Goal: Task Accomplishment & Management: Manage account settings

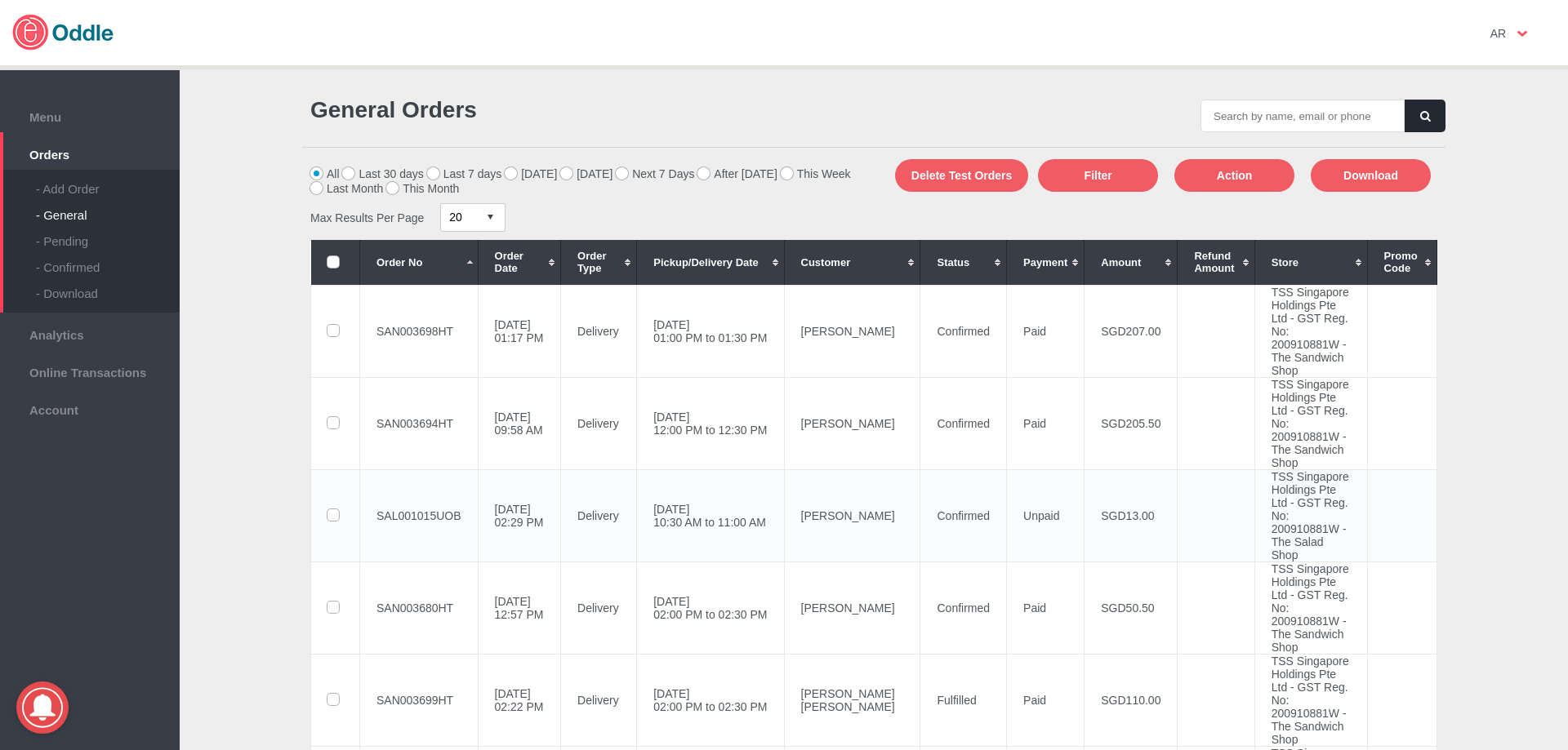
click at [440, 562] on td "SAL001015UOB" at bounding box center [419, 516] width 119 height 92
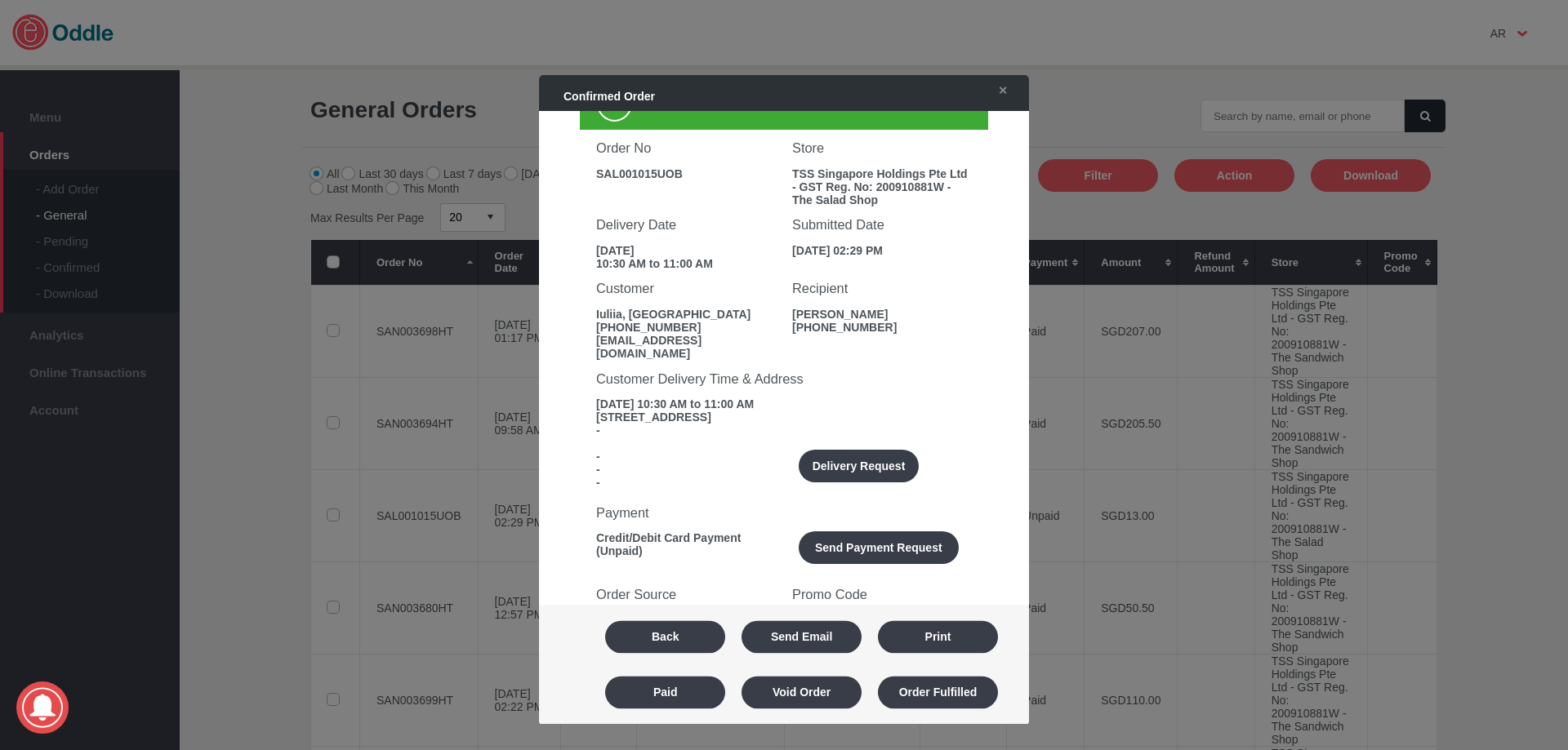
scroll to position [82, 0]
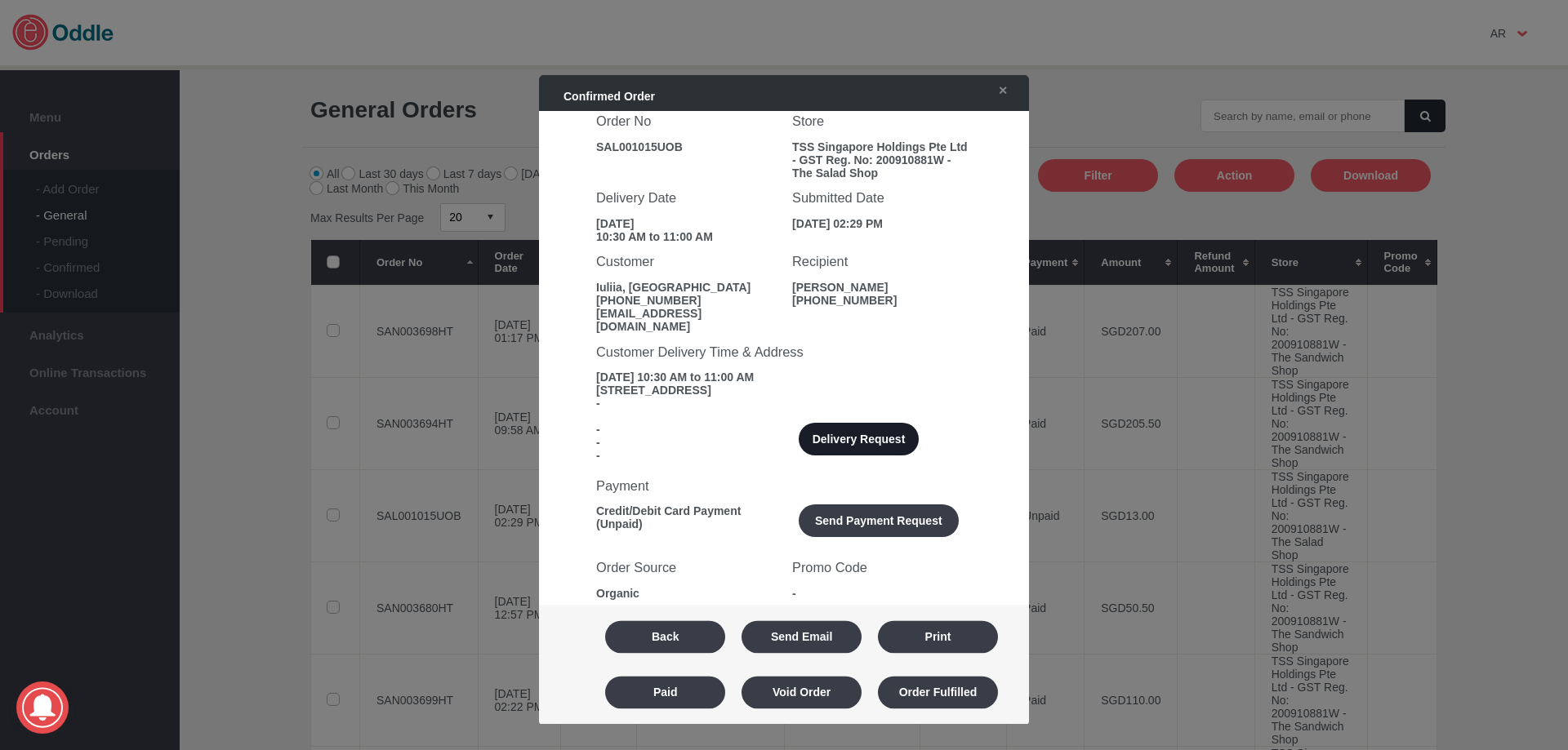
click at [850, 433] on button "Delivery Request" at bounding box center [859, 440] width 120 height 32
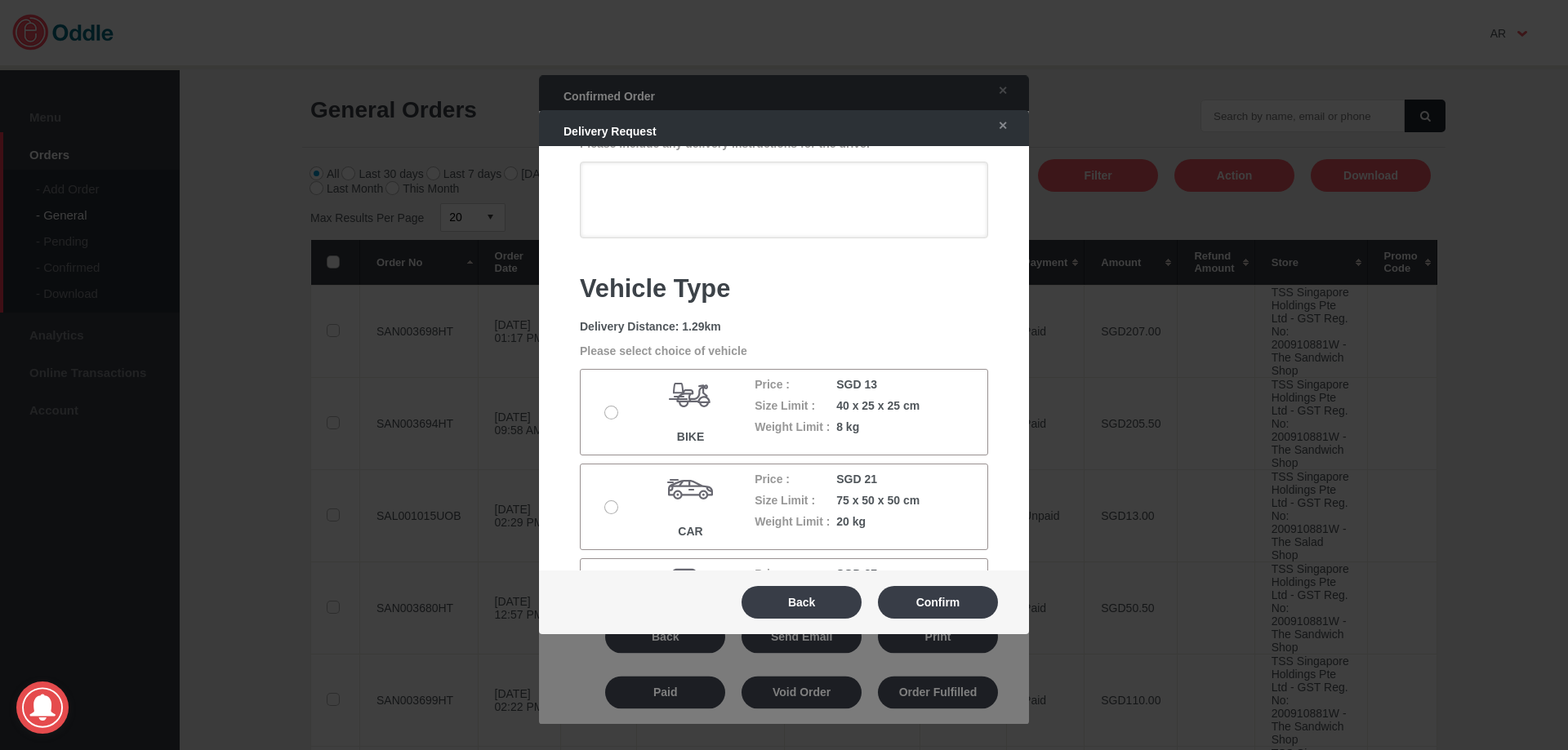
click at [608, 419] on label at bounding box center [613, 413] width 16 height 13
click at [0, 0] on input "radio" at bounding box center [0, 0] width 0 height 0
click at [951, 608] on button "Confirm" at bounding box center [937, 602] width 120 height 32
click at [0, 0] on button "Report Delivery Incident" at bounding box center [0, 0] width 0 height 0
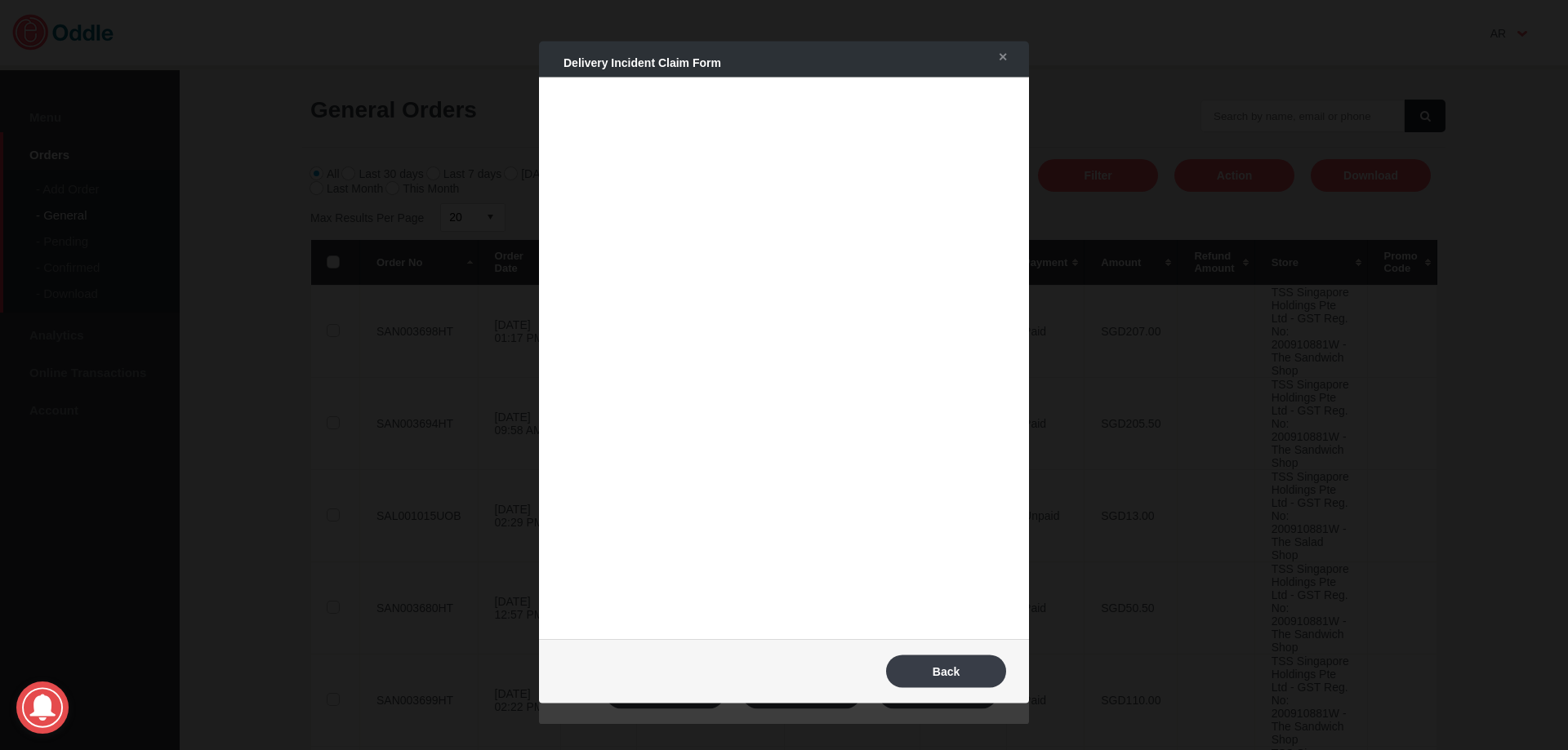
scroll to position [92, 0]
click at [1007, 54] on link "✕" at bounding box center [999, 56] width 34 height 29
click at [1000, 56] on link "✕" at bounding box center [999, 56] width 34 height 29
click at [950, 683] on button "Back" at bounding box center [946, 671] width 120 height 32
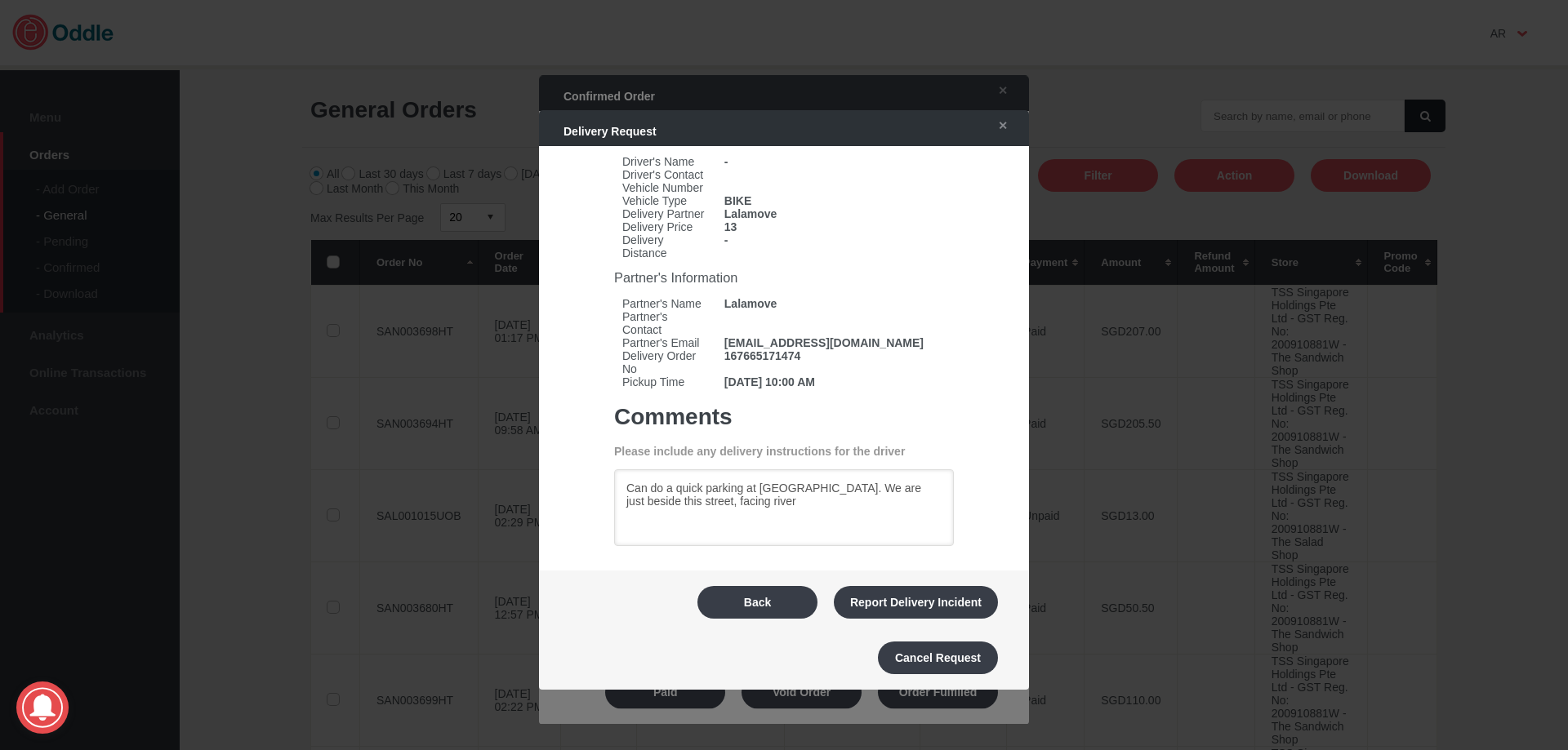
scroll to position [0, 0]
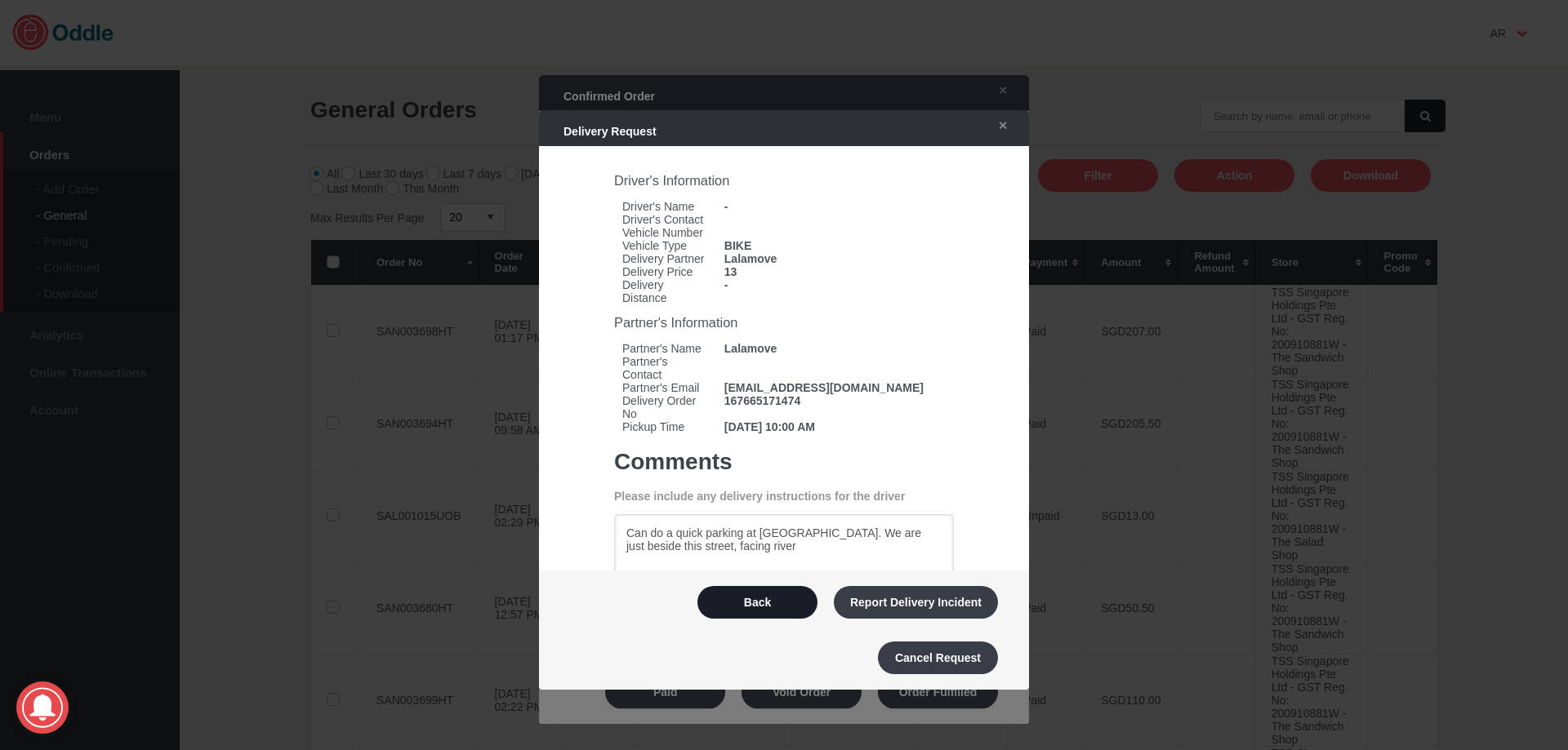
click at [797, 607] on button "Back" at bounding box center [757, 602] width 120 height 32
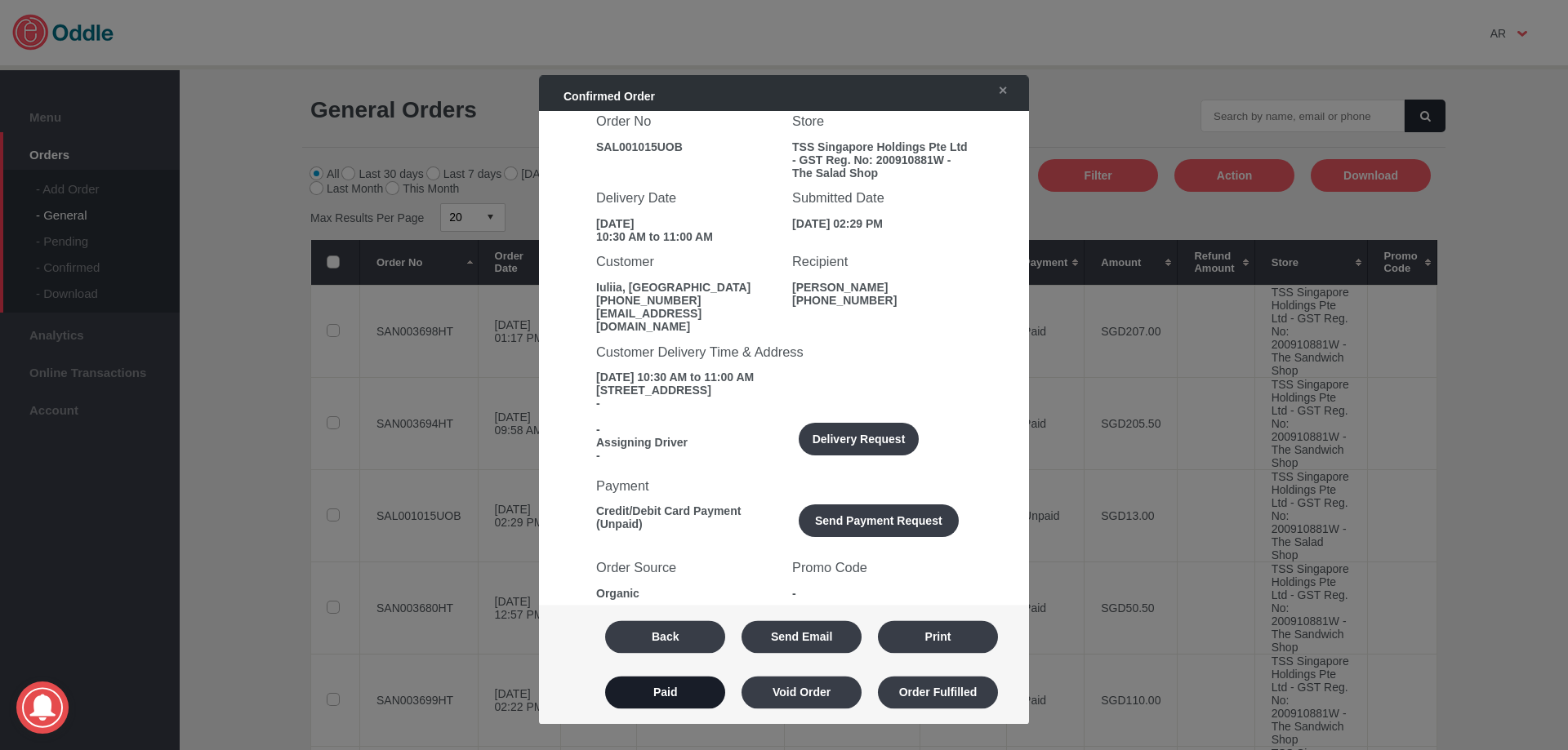
click at [688, 689] on button "Paid" at bounding box center [665, 692] width 120 height 32
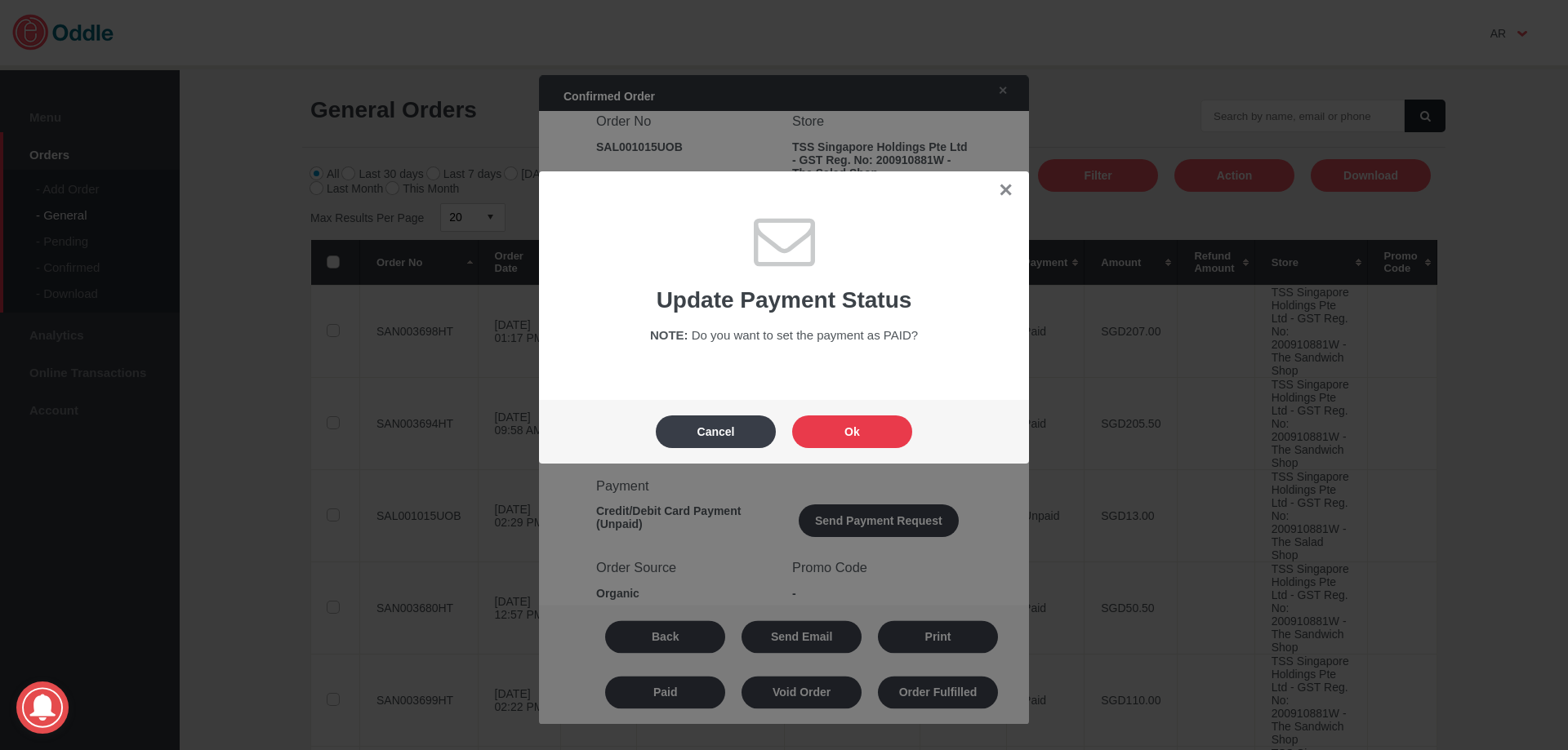
click at [839, 440] on button "Ok" at bounding box center [852, 431] width 120 height 32
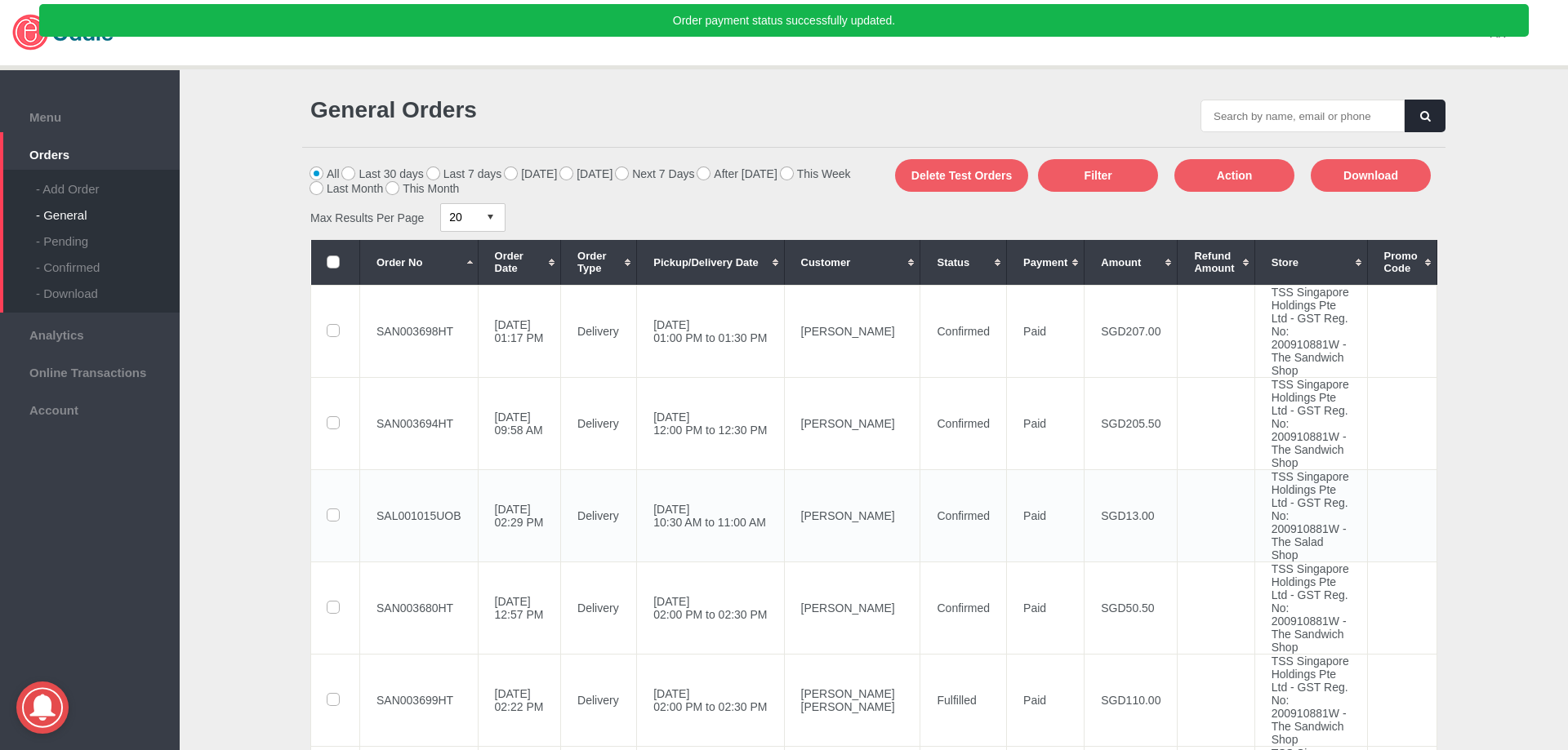
click at [448, 562] on td "SAL001015UOB" at bounding box center [419, 516] width 119 height 92
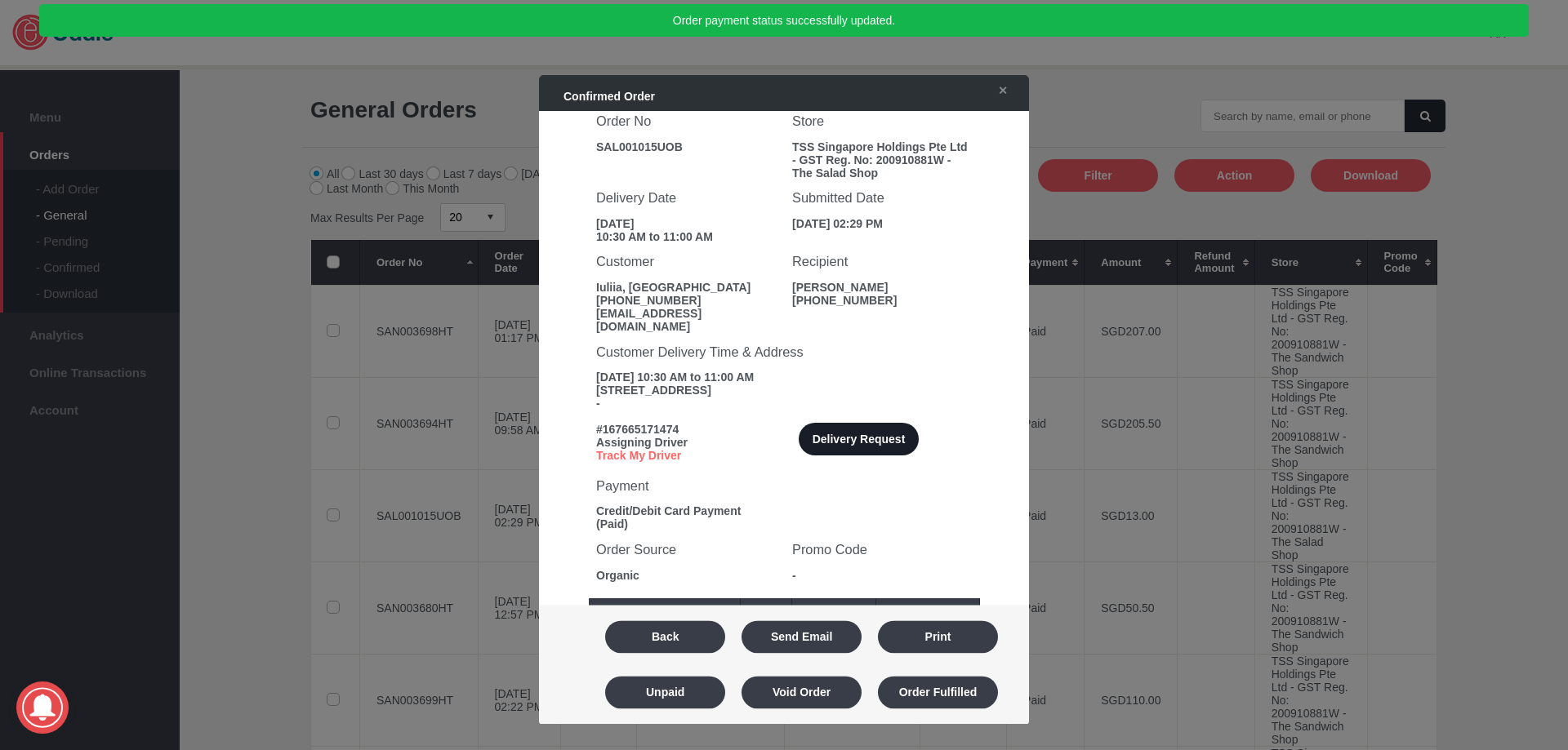
click at [864, 439] on button "Delivery Request" at bounding box center [859, 440] width 120 height 32
type textarea "Can do a quick parking at Bonham St. We are just beside this street, facing riv…"
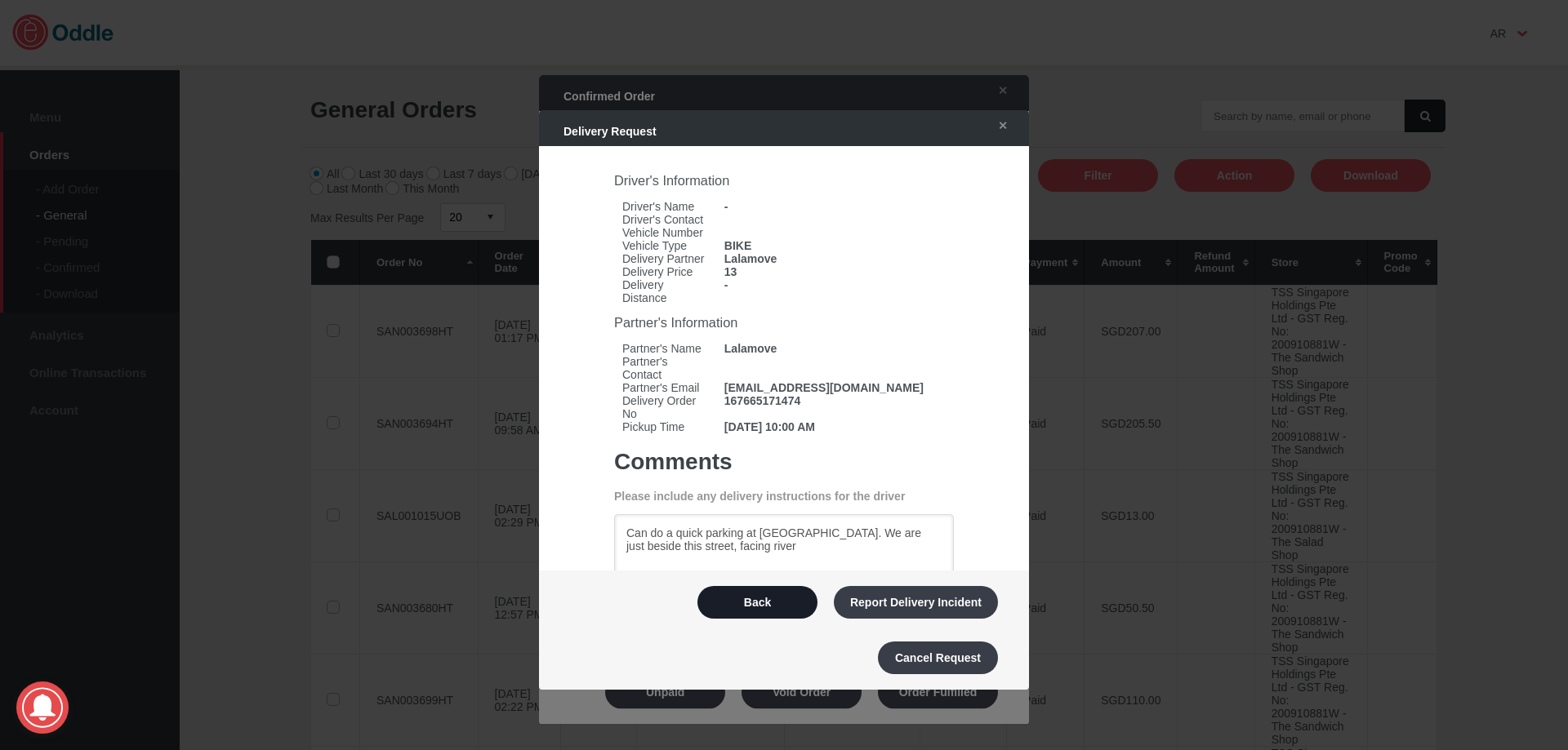
click at [778, 601] on button "Back" at bounding box center [757, 602] width 120 height 32
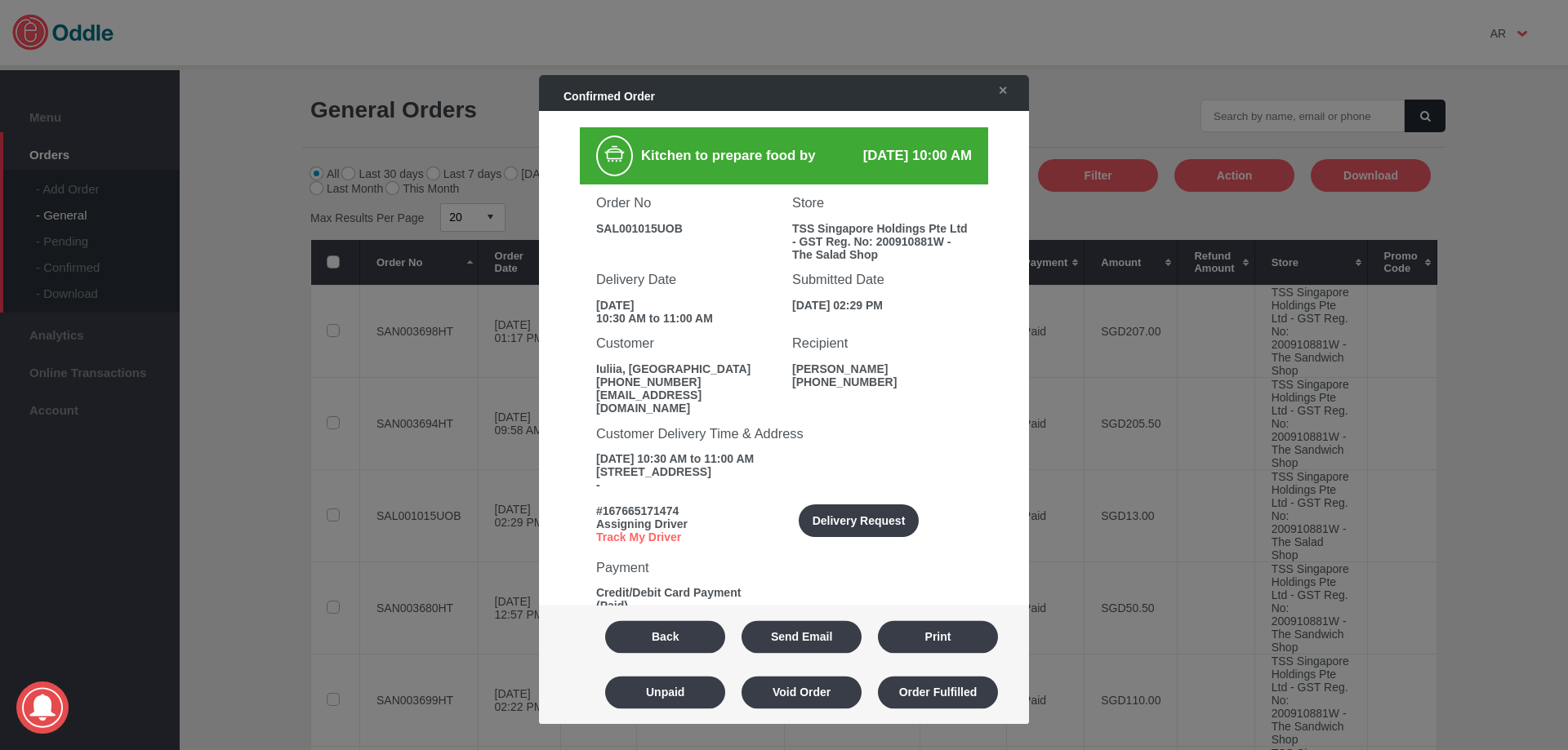
drag, startPoint x: 1007, startPoint y: 91, endPoint x: 1003, endPoint y: 132, distance: 41.2
click at [1010, 97] on div "Confirmed Order ✕ Kitchen to prepare food by 18 Sep 2025, 10:00 AM Order No SAL…" at bounding box center [784, 375] width 490 height 600
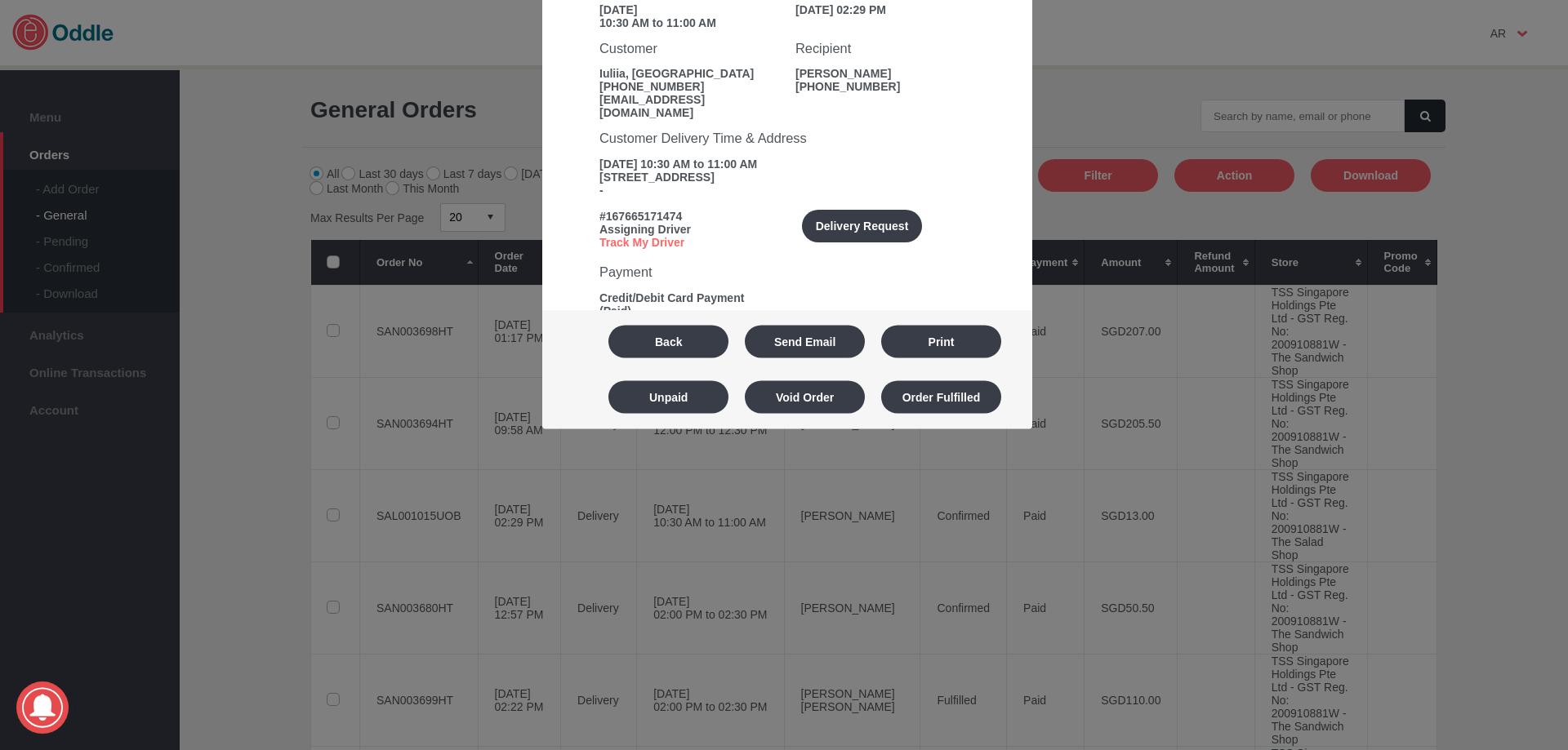
click at [1279, 155] on div at bounding box center [784, 375] width 1568 height 750
drag, startPoint x: 1565, startPoint y: 153, endPoint x: 1550, endPoint y: 3, distance: 150.7
click at [1555, 14] on div at bounding box center [784, 375] width 1568 height 750
click at [1366, 308] on div at bounding box center [784, 375] width 1568 height 750
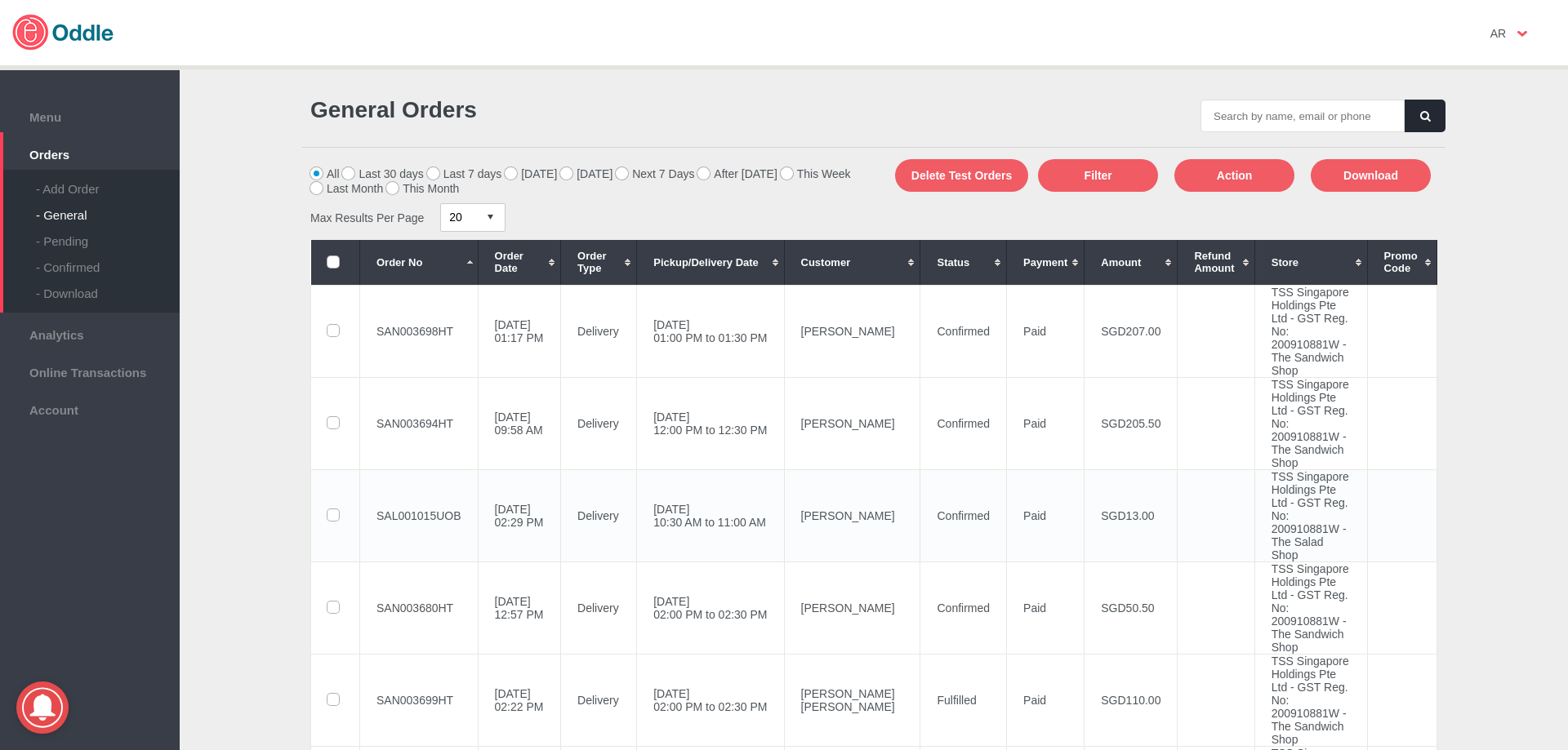
drag, startPoint x: 0, startPoint y: 0, endPoint x: 433, endPoint y: 577, distance: 721.4
click at [433, 562] on td "SAL001015UOB" at bounding box center [419, 516] width 119 height 92
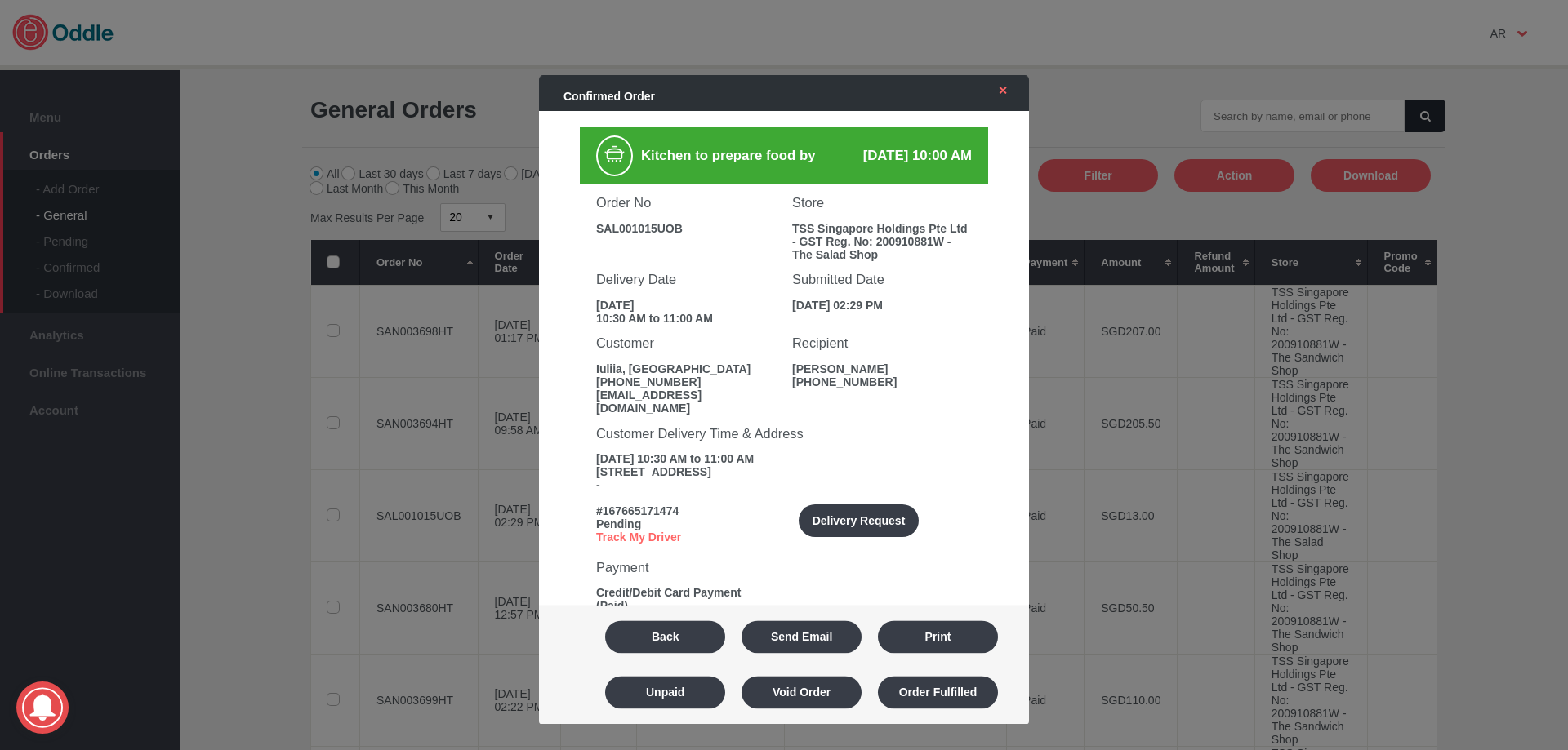
click at [1002, 97] on link "✕" at bounding box center [999, 91] width 34 height 29
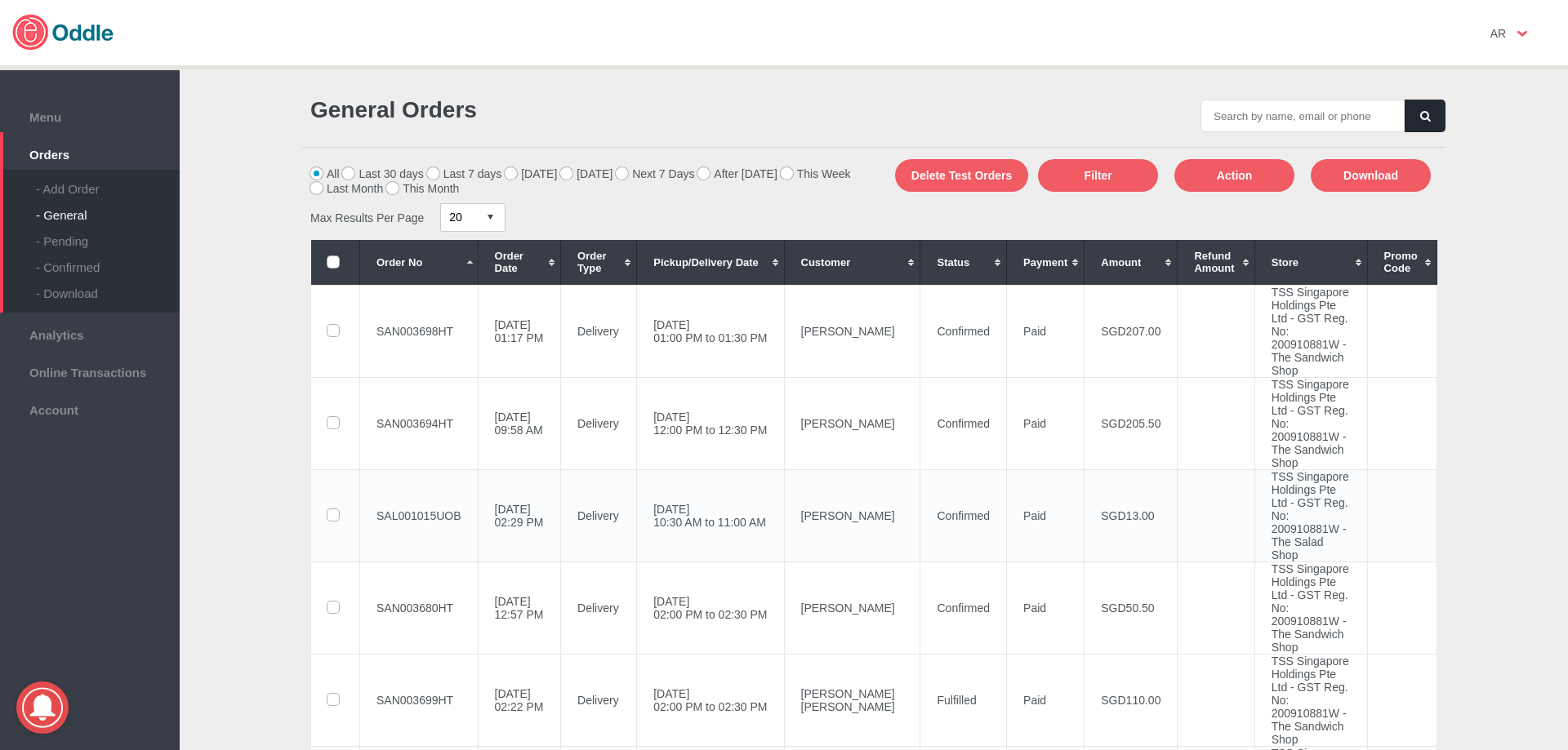
click at [361, 562] on td "SAL001015UOB" at bounding box center [419, 516] width 119 height 92
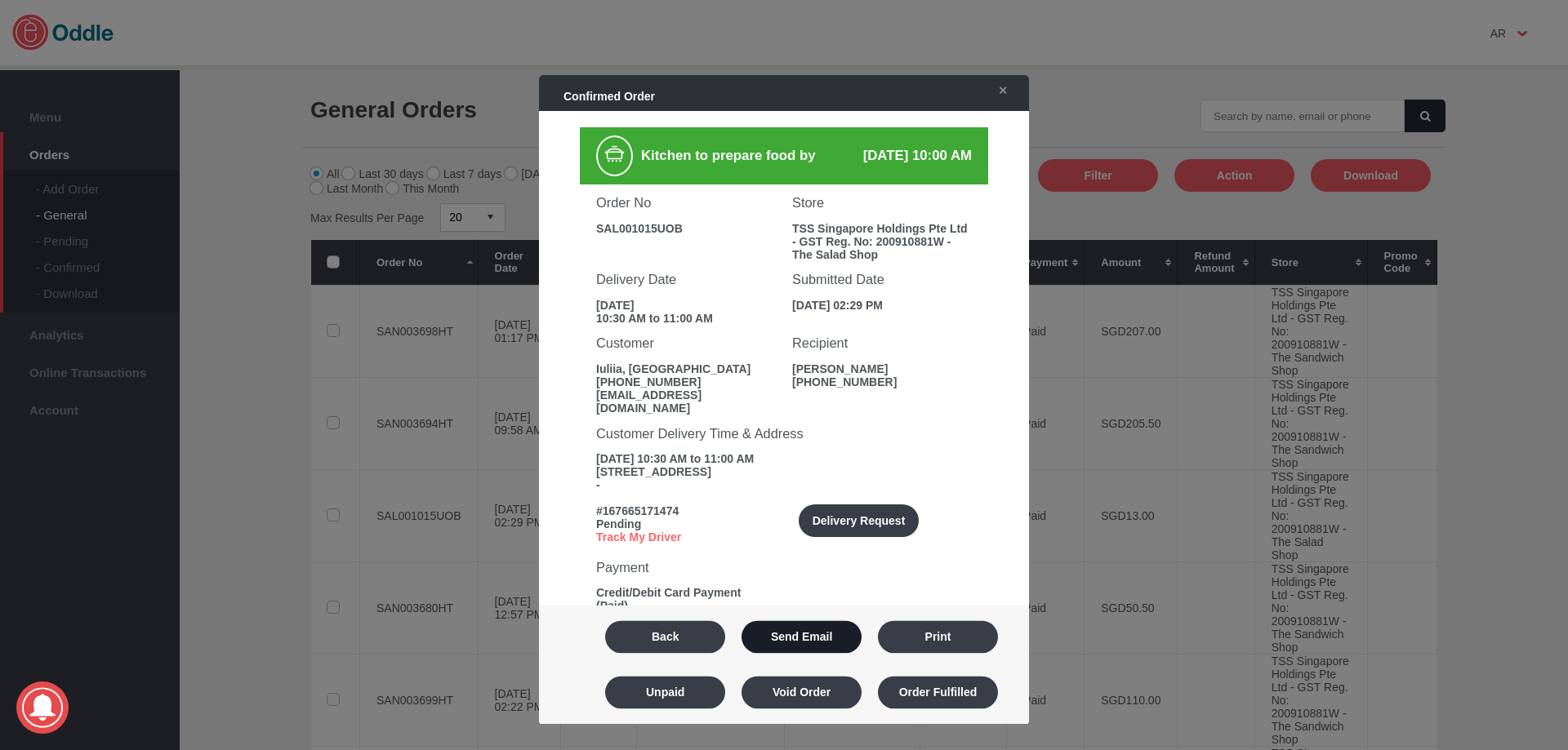
scroll to position [163, 0]
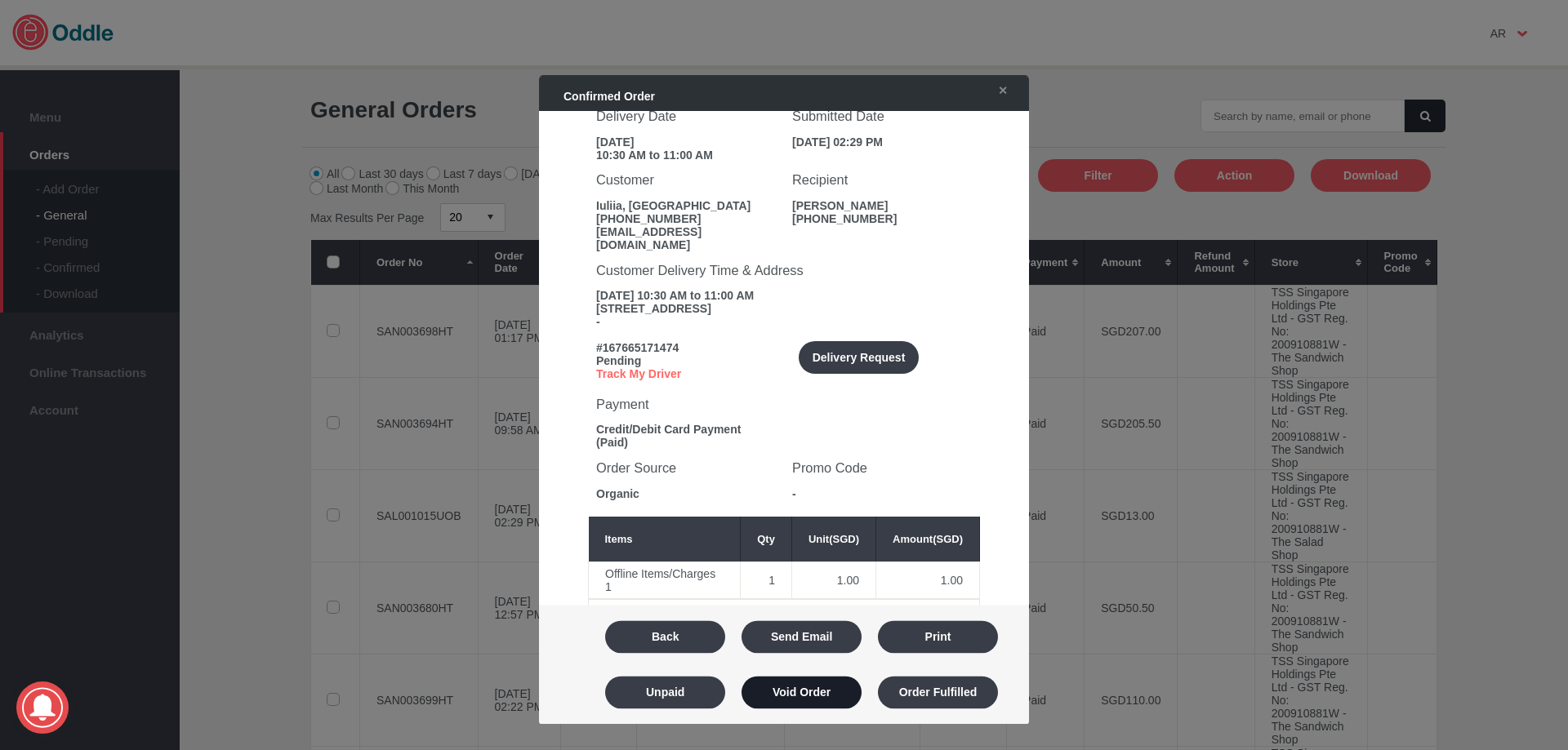
click at [818, 691] on button "Void Order" at bounding box center [802, 692] width 120 height 32
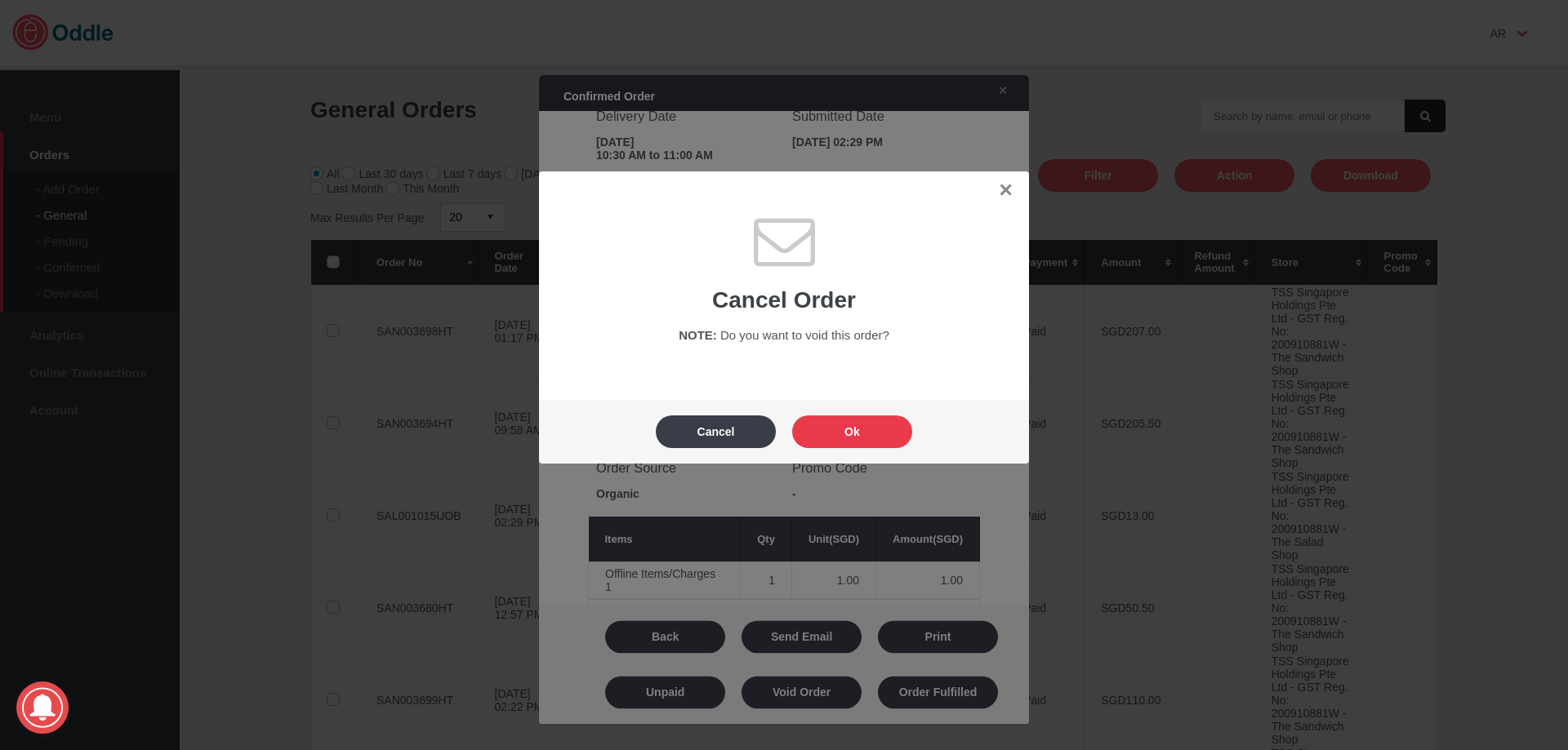
click at [854, 427] on button "Ok" at bounding box center [852, 431] width 120 height 32
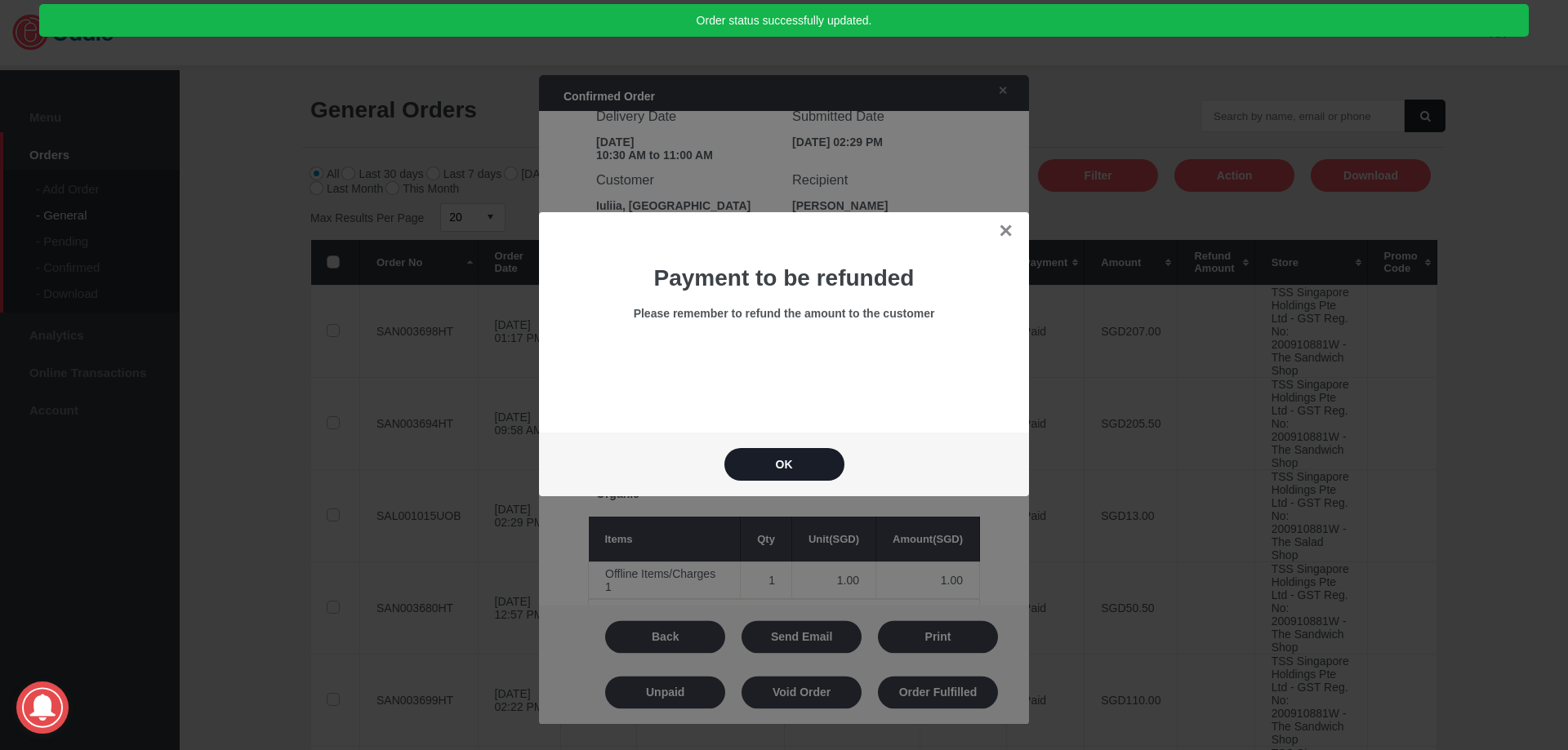
click at [804, 465] on button "OK" at bounding box center [784, 465] width 120 height 32
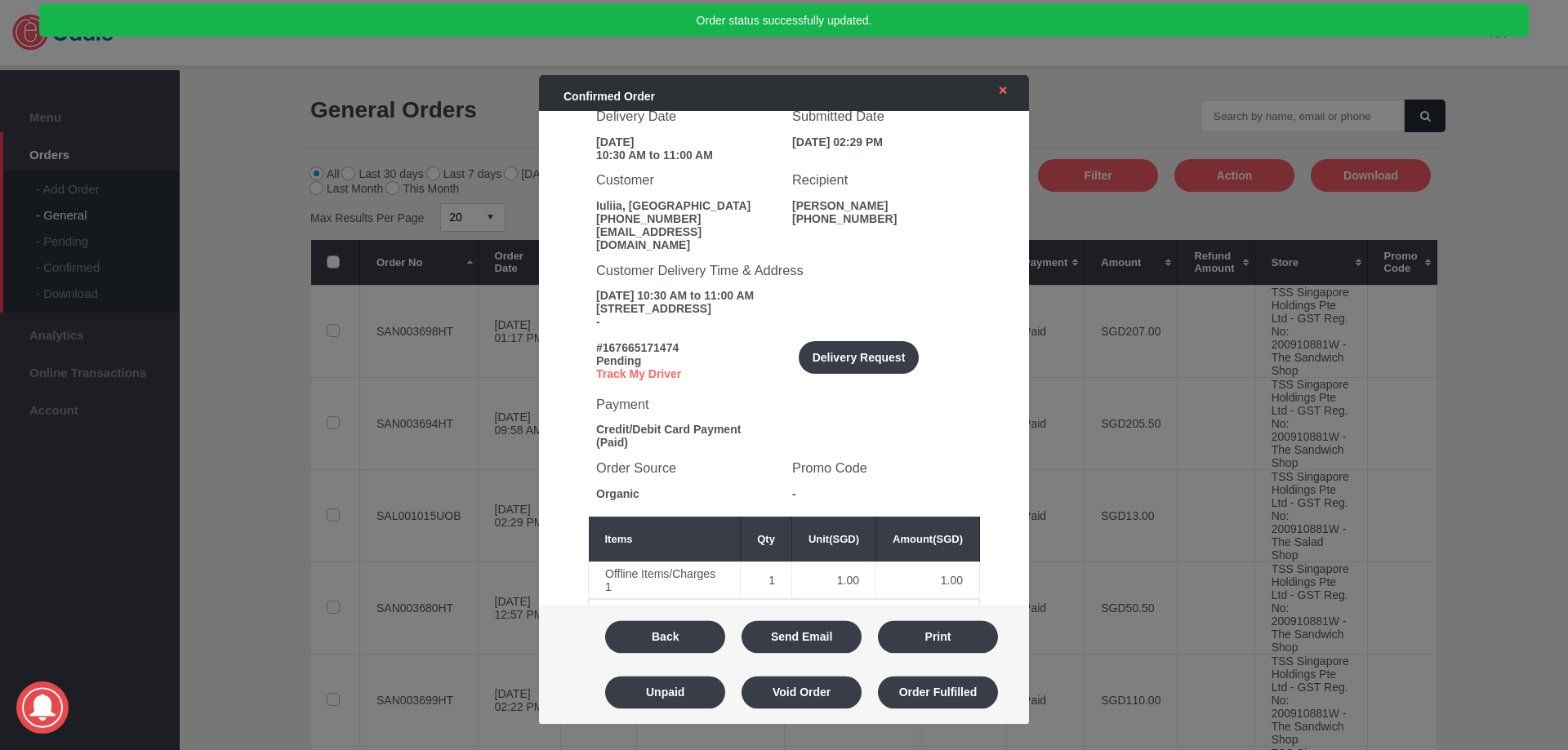
click at [1001, 96] on link "✕" at bounding box center [999, 91] width 34 height 29
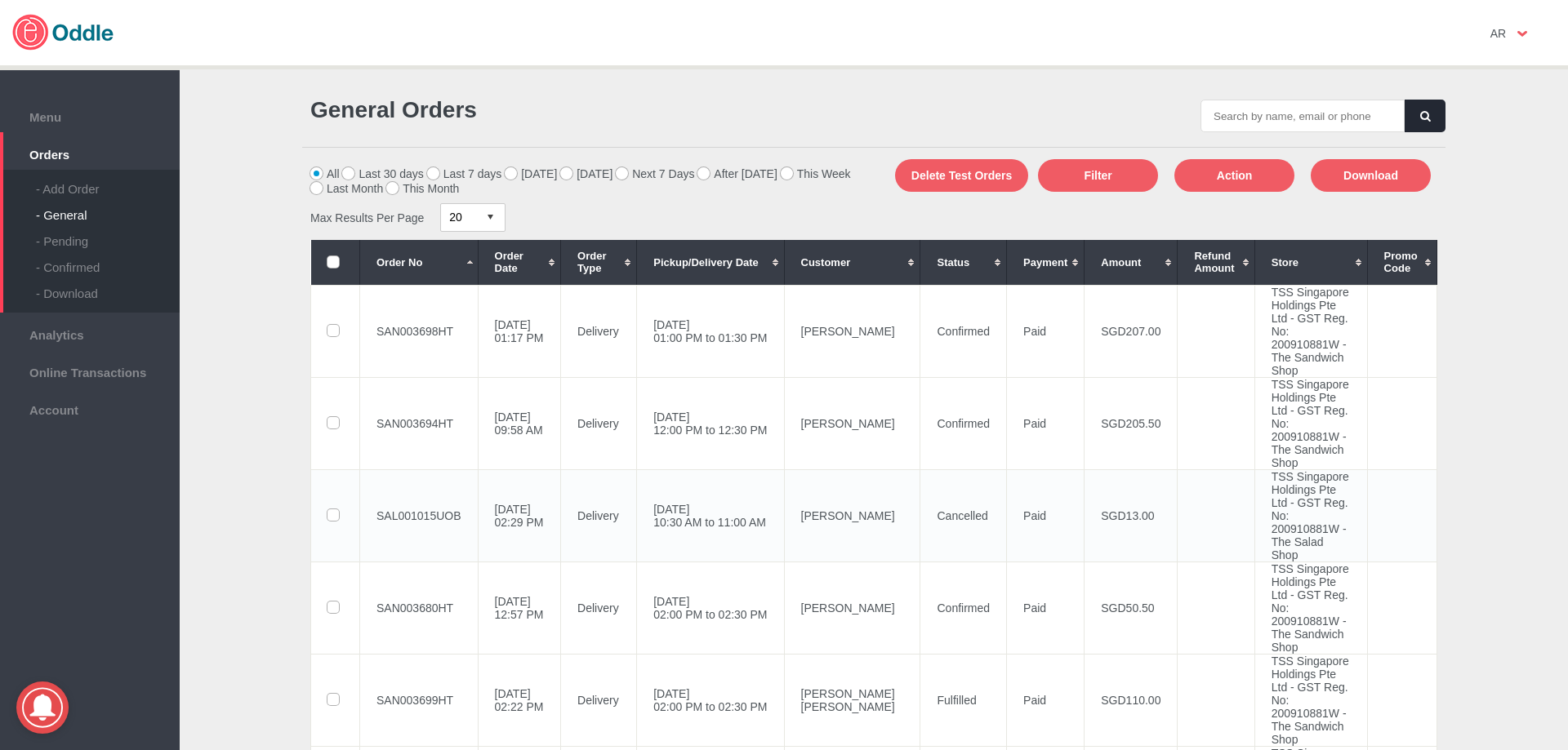
click at [422, 562] on td "SAL001015UOB" at bounding box center [419, 516] width 119 height 92
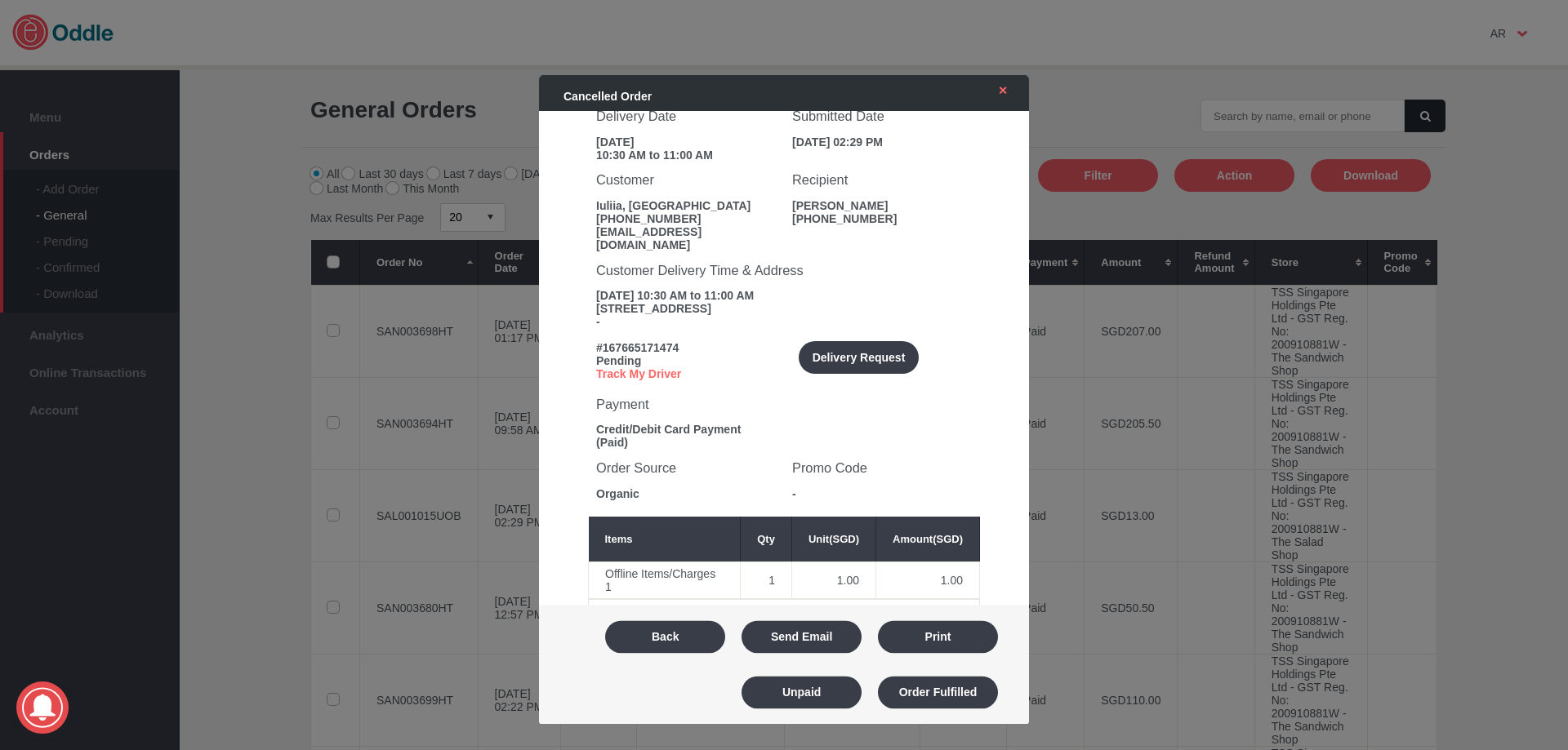
click at [1004, 92] on link "✕" at bounding box center [999, 91] width 34 height 29
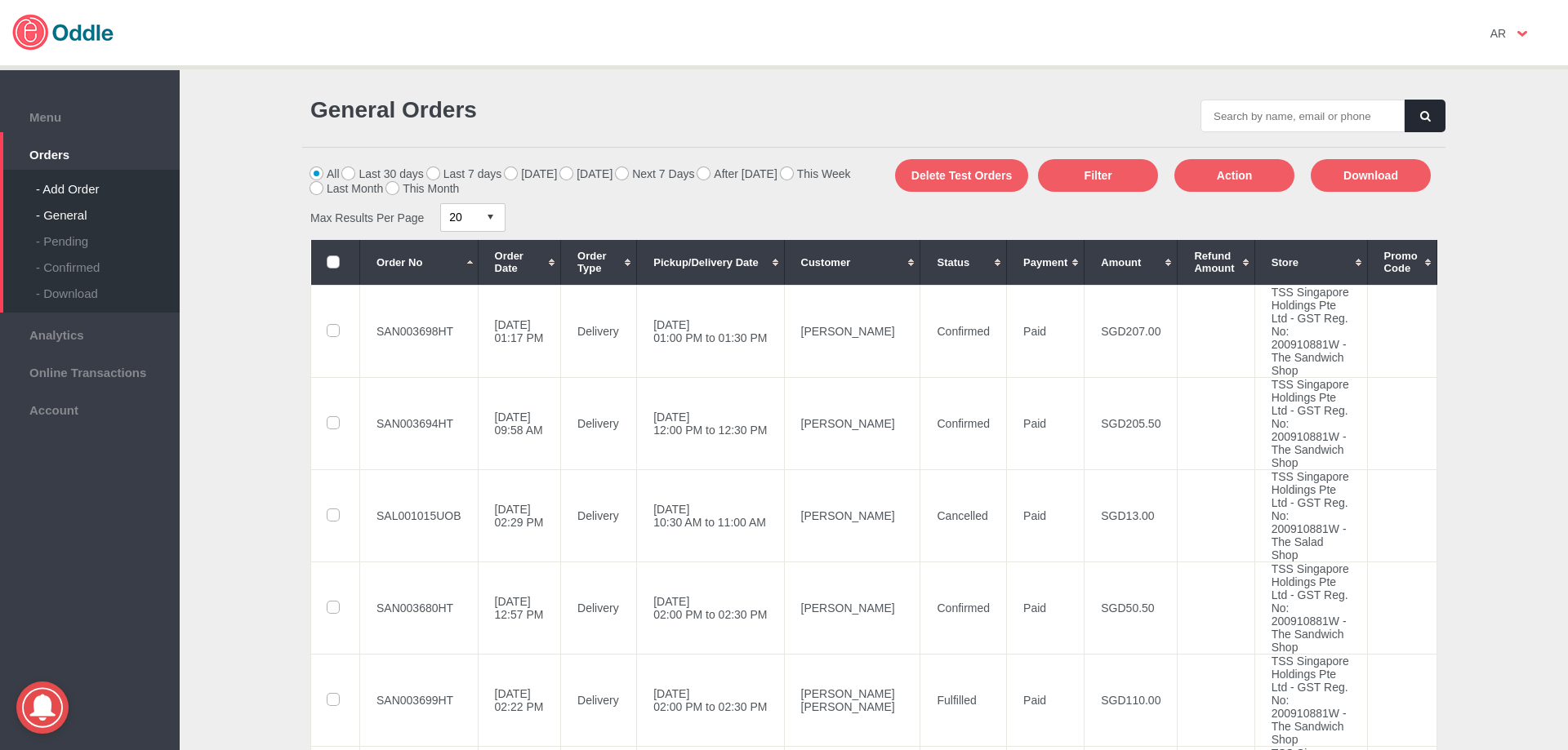
click at [85, 186] on div "- Add Order" at bounding box center [108, 183] width 144 height 26
click at [443, 562] on td "SAL001016UOB" at bounding box center [419, 516] width 119 height 92
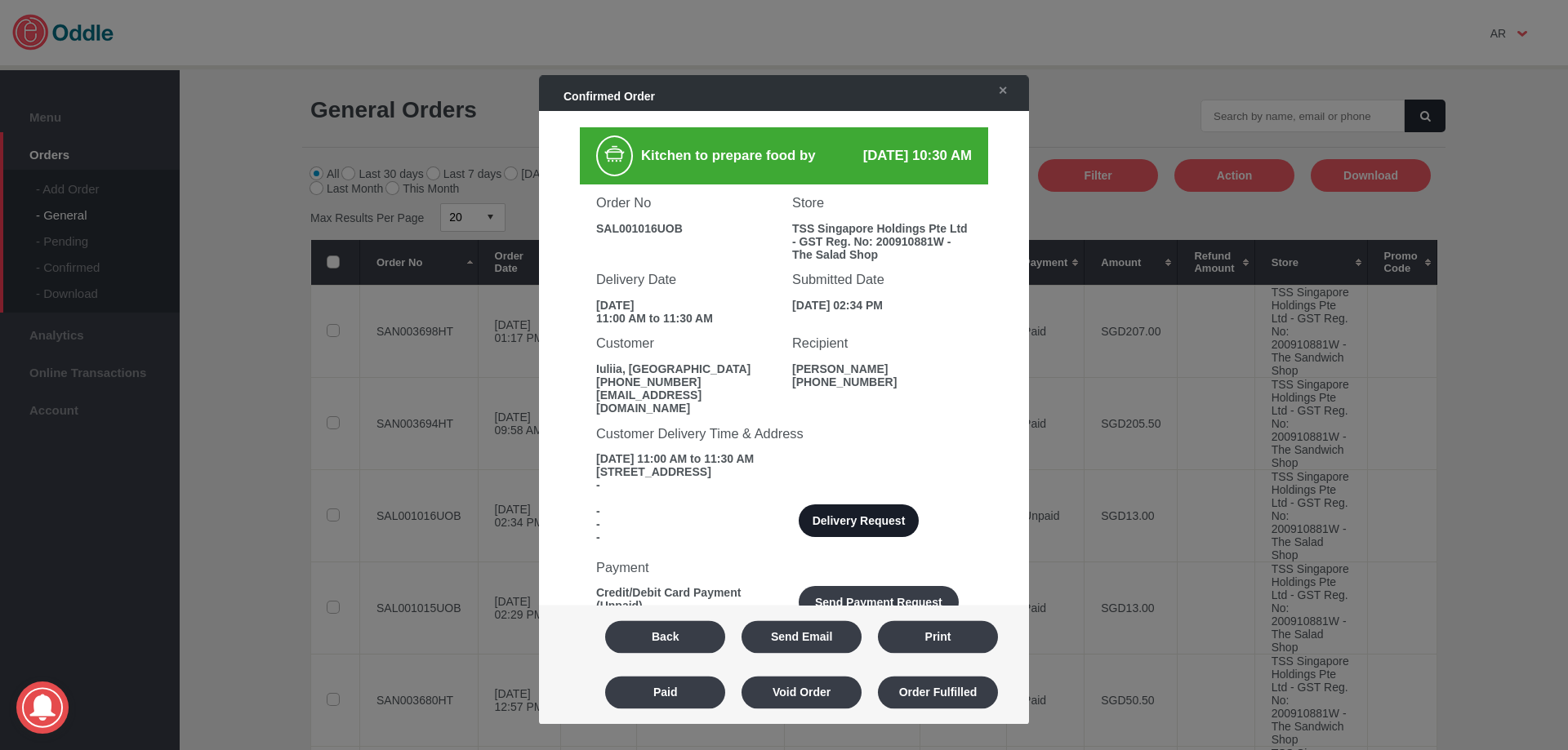
click at [887, 519] on button "Delivery Request" at bounding box center [859, 522] width 120 height 32
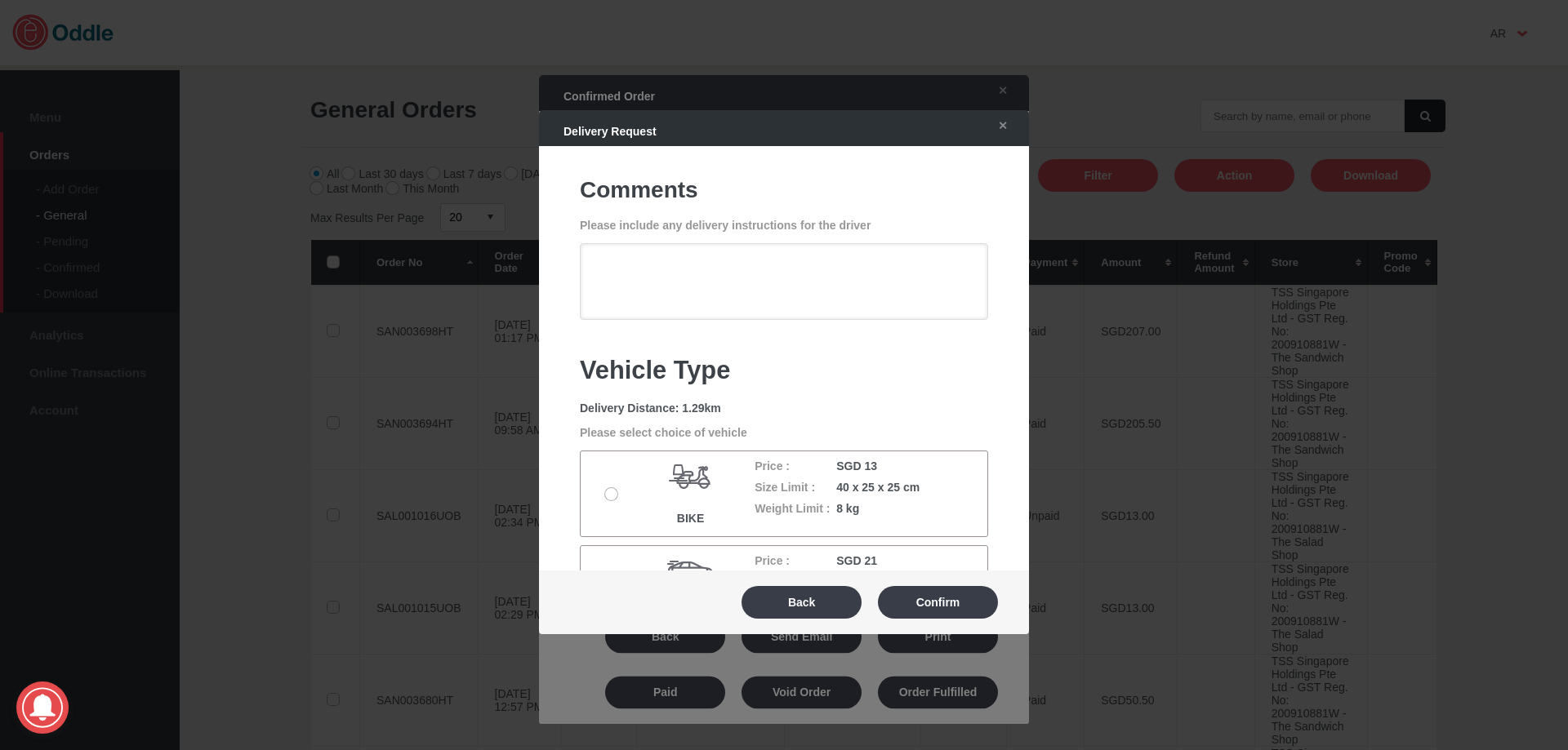
click at [608, 493] on label at bounding box center [613, 495] width 16 height 13
click at [0, 0] on input "radio" at bounding box center [0, 0] width 0 height 0
click at [907, 601] on button "Confirm" at bounding box center [937, 602] width 120 height 32
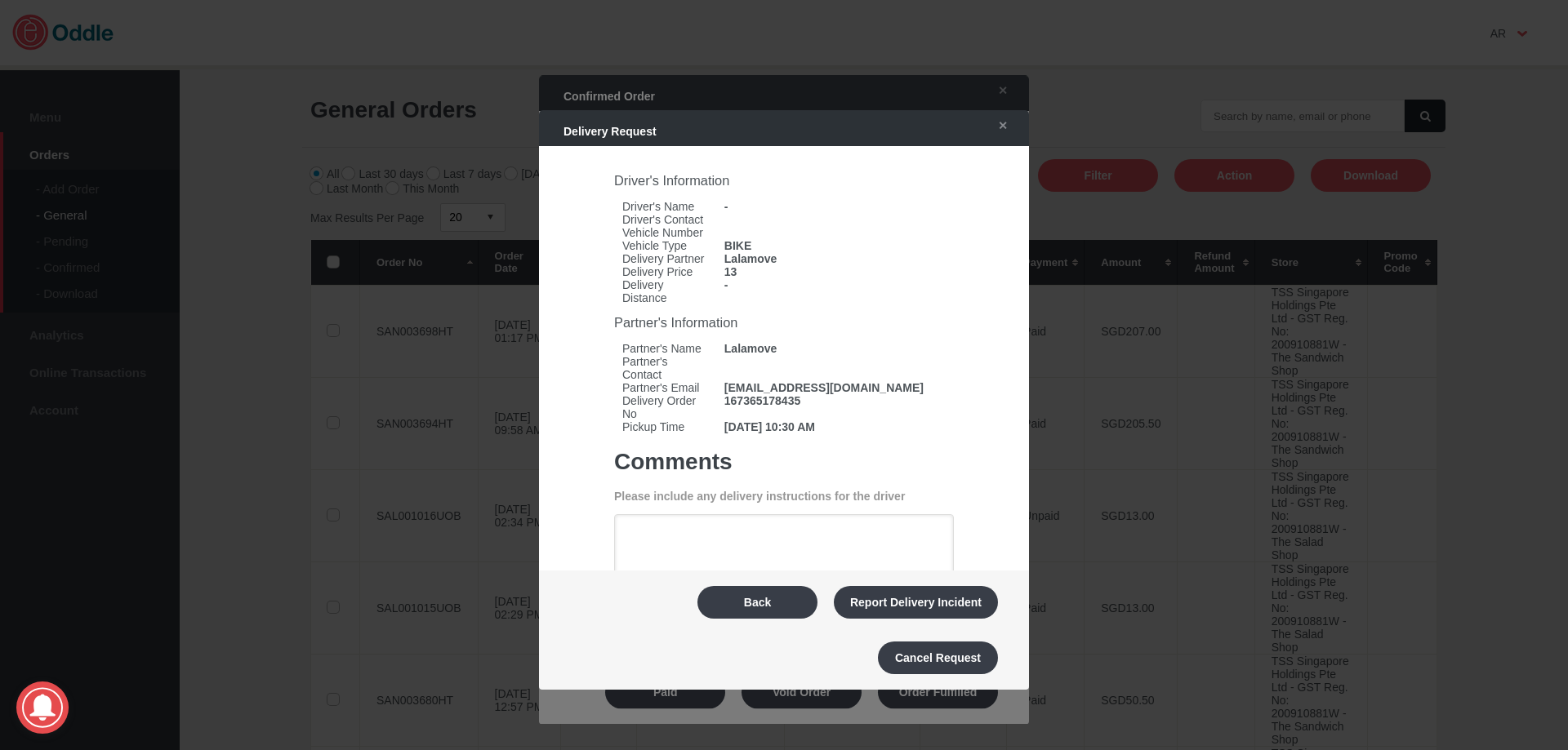
type textarea "Can do a quick parking at Bonham St. We are just beside this street, facing riv…"
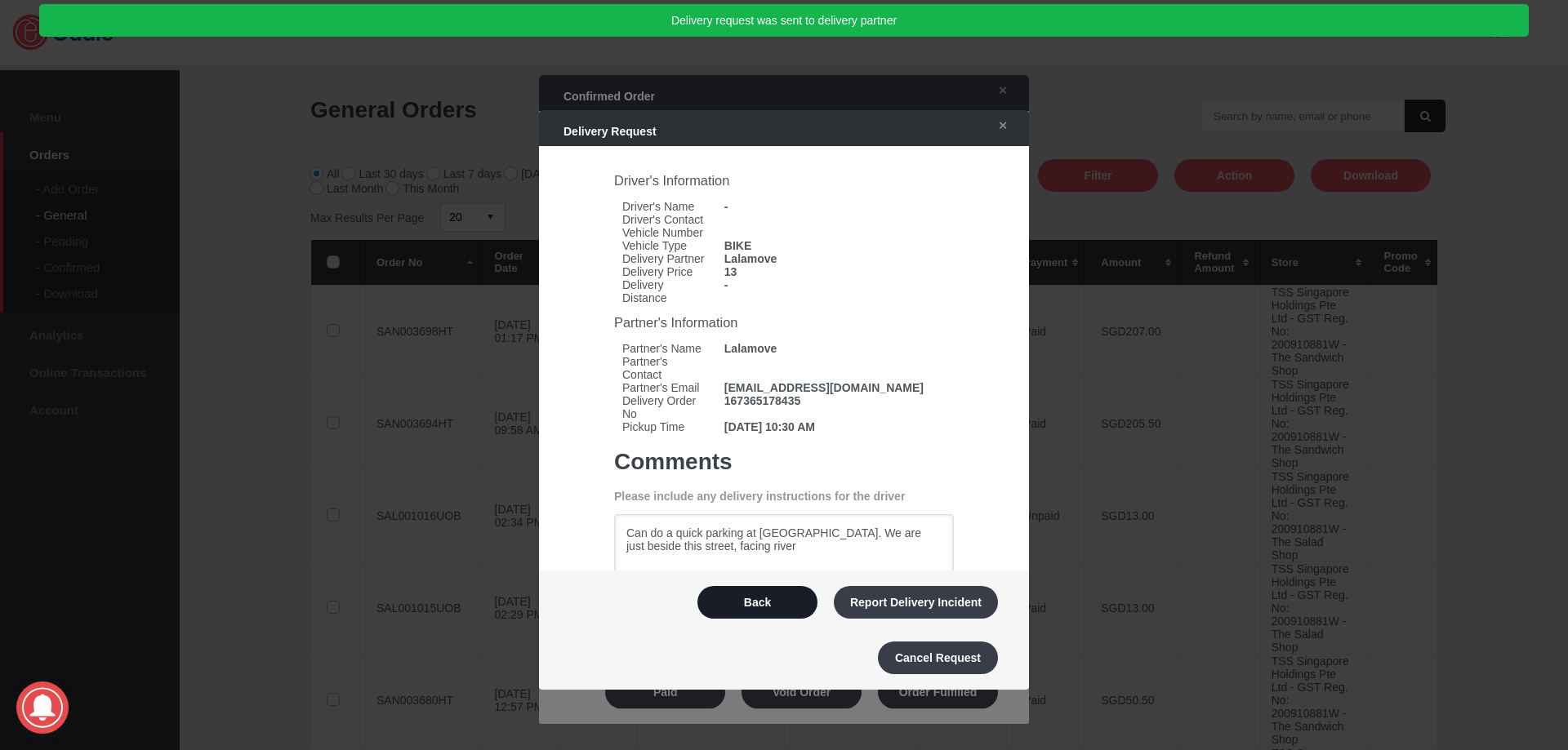
click at [758, 597] on button "Back" at bounding box center [757, 602] width 120 height 32
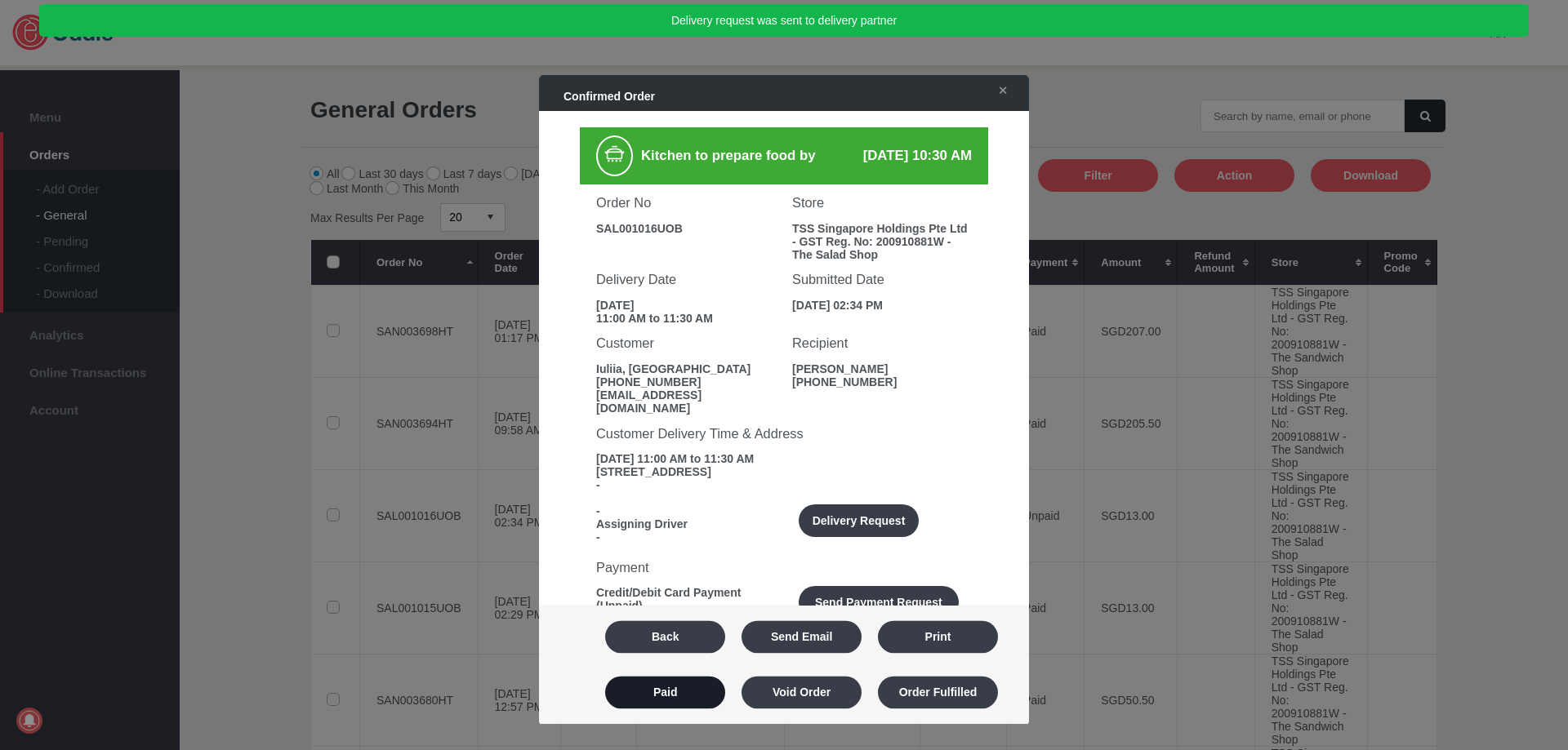
click at [677, 688] on button "Paid" at bounding box center [665, 692] width 120 height 32
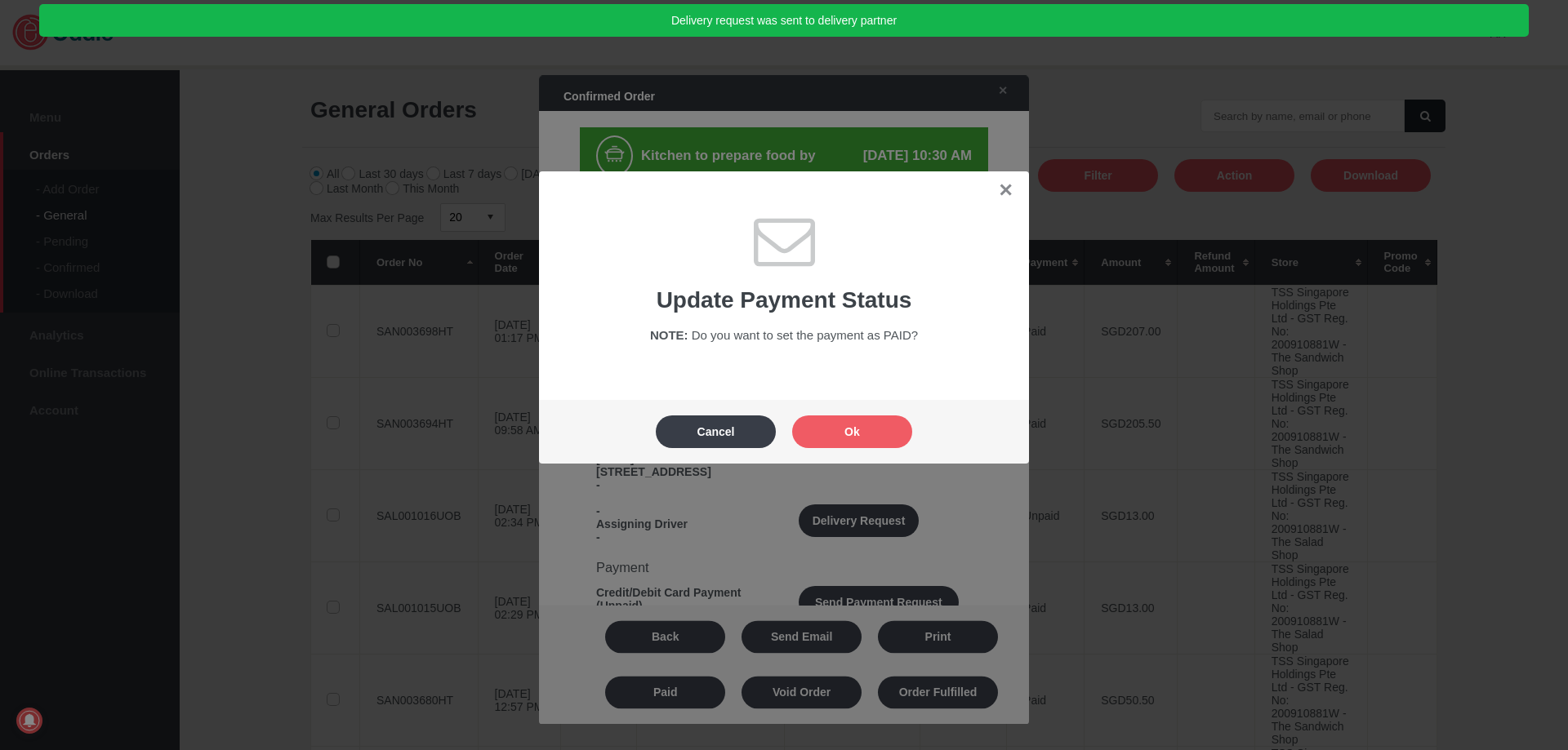
click at [882, 437] on button "Ok" at bounding box center [852, 431] width 120 height 32
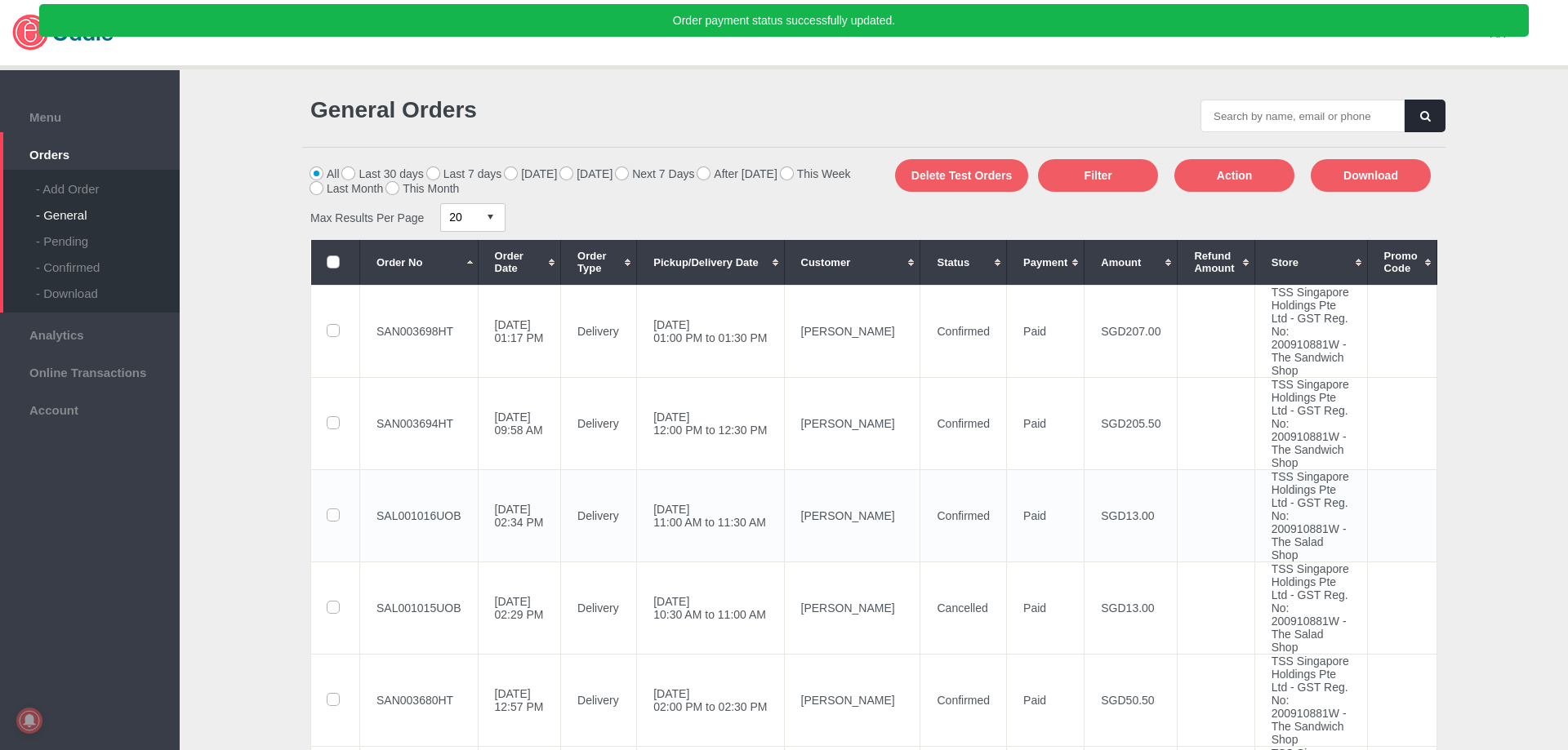
click at [418, 562] on td "SAL001016UOB" at bounding box center [419, 516] width 119 height 92
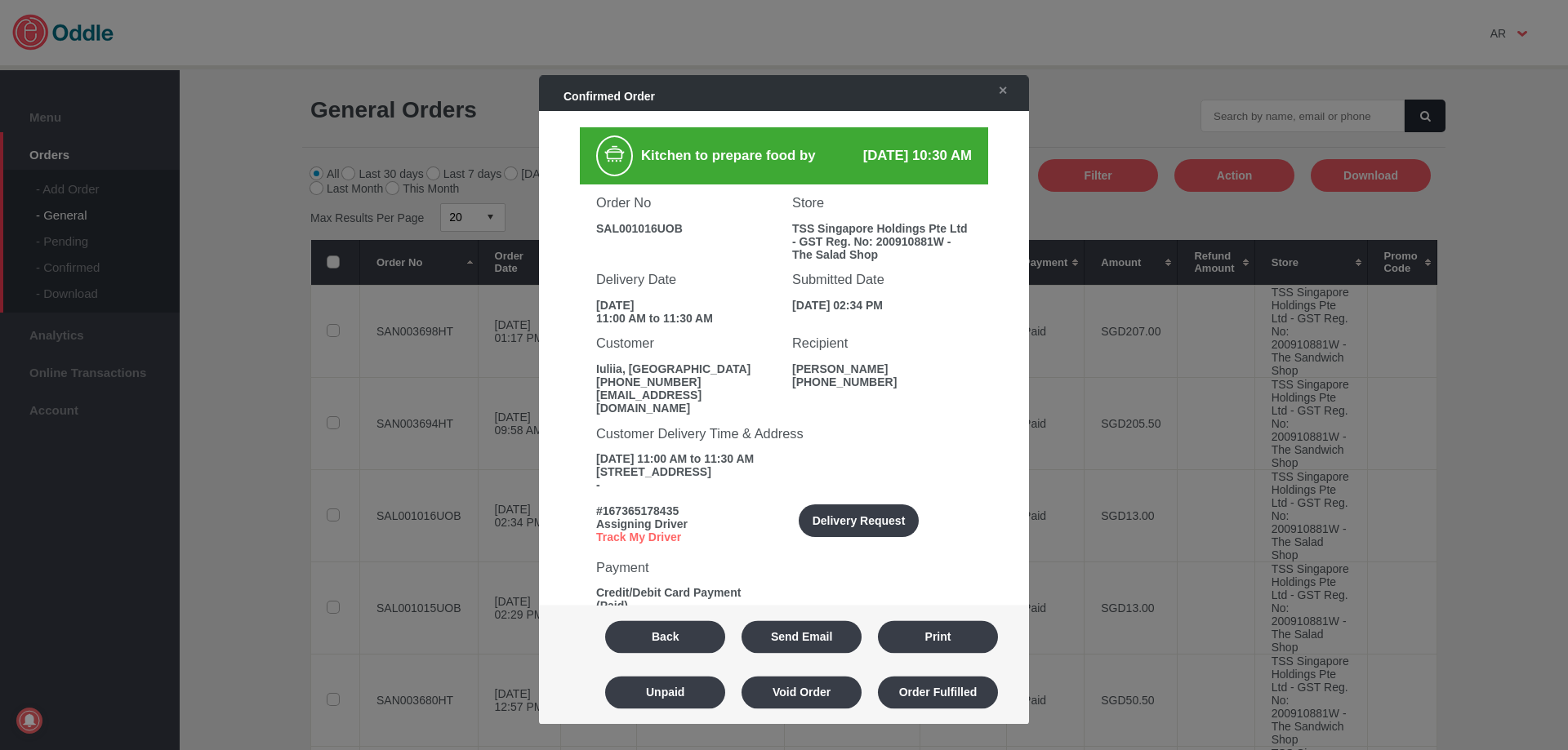
click at [1014, 96] on div "Confirmed Order ✕ Kitchen to prepare food by 18 Sep 2025, 10:30 AM Order No SAL…" at bounding box center [784, 375] width 490 height 600
